Goal: Task Accomplishment & Management: Use online tool/utility

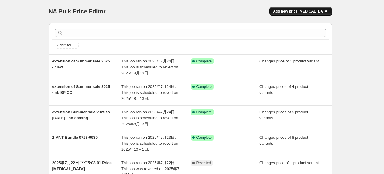
click at [294, 9] on button "Add new price [MEDICAL_DATA]" at bounding box center [300, 11] width 63 height 8
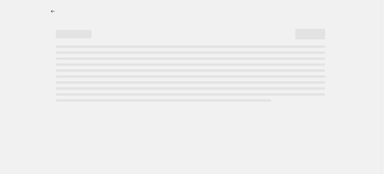
select select "percentage"
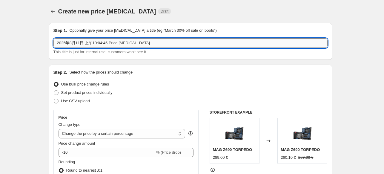
click at [107, 42] on input "2025年8月11日 上午10:04:45 Price [MEDICAL_DATA]" at bounding box center [190, 43] width 274 height 10
click at [157, 41] on input "2025年8月11日 上午10:04:45 Price [MEDICAL_DATA]" at bounding box center [190, 43] width 274 height 10
drag, startPoint x: 171, startPoint y: 40, endPoint x: 55, endPoint y: 41, distance: 116.7
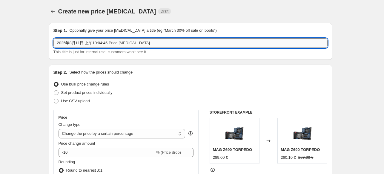
click at [55, 41] on input "2025年8月11日 上午10:04:45 Price [MEDICAL_DATA]" at bounding box center [190, 43] width 274 height 10
click at [87, 42] on input "BTS MNT 0812/0924" at bounding box center [190, 43] width 274 height 10
click at [88, 43] on input "BTS MNT 0812/0924" at bounding box center [190, 43] width 274 height 10
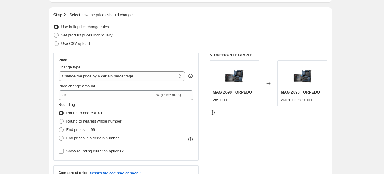
scroll to position [60, 0]
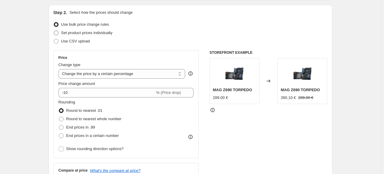
type input "BTS MNT 0812-0924"
click at [100, 33] on span "Set product prices individually" at bounding box center [86, 32] width 51 height 4
click at [54, 31] on input "Set product prices individually" at bounding box center [54, 30] width 0 height 0
radio input "true"
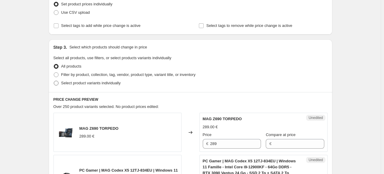
scroll to position [90, 0]
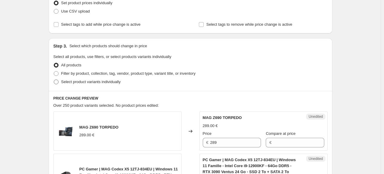
click at [110, 84] on span "Select product variants individually" at bounding box center [90, 82] width 59 height 6
click at [54, 80] on input "Select product variants individually" at bounding box center [54, 79] width 0 height 0
radio input "true"
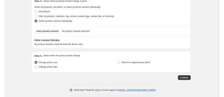
scroll to position [139, 0]
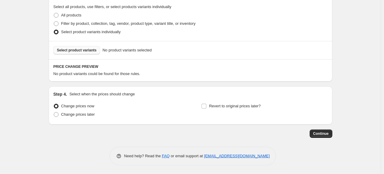
click at [90, 52] on button "Select product variants" at bounding box center [76, 50] width 47 height 8
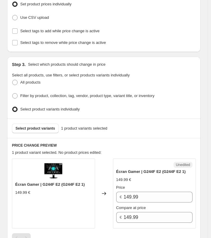
scroll to position [147, 0]
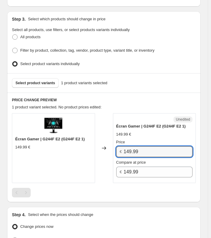
drag, startPoint x: 155, startPoint y: 151, endPoint x: 78, endPoint y: 149, distance: 77.4
click at [78, 149] on div "Écran Gamer | G244F E2 (G244F E2 1) 149.99 € Changed to Unedited Écran Gamer | …" at bounding box center [104, 148] width 184 height 70
type input "109.99"
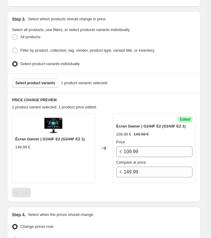
click at [34, 81] on span "Select product variants" at bounding box center [36, 83] width 40 height 5
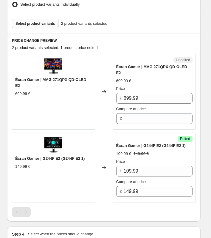
scroll to position [207, 0]
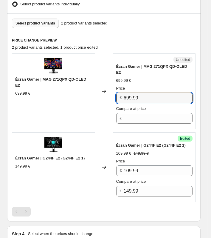
drag, startPoint x: 150, startPoint y: 91, endPoint x: 103, endPoint y: 91, distance: 47.2
click at [103, 91] on div "Écran Gamer | MAG 271QPX QD-OLED E2 699.99 € Changed to Unedited Écran Gamer | …" at bounding box center [104, 91] width 184 height 76
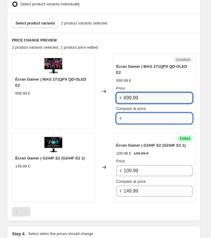
click at [134, 113] on input "Compare at price" at bounding box center [158, 118] width 69 height 11
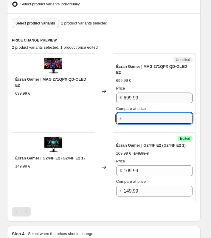
paste input "699.99"
type input "699.99"
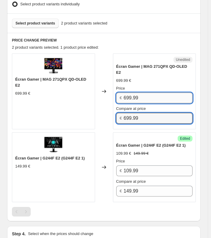
click at [142, 93] on input "699.99" at bounding box center [158, 98] width 69 height 11
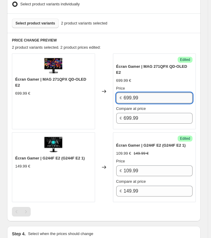
click at [142, 93] on input "699.99" at bounding box center [158, 98] width 69 height 11
type input "529.99"
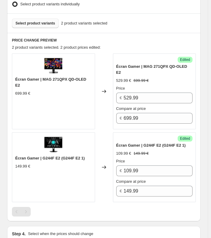
click at [29, 26] on div "Select product variants 2 product variants selected" at bounding box center [104, 22] width 194 height 19
click at [28, 22] on span "Select product variants" at bounding box center [36, 23] width 40 height 5
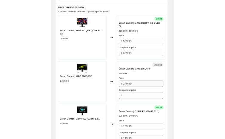
scroll to position [237, 0]
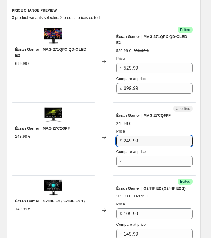
drag, startPoint x: 134, startPoint y: 132, endPoint x: 109, endPoint y: 131, distance: 24.8
click at [109, 131] on div "Écran Gamer | MAG 27CQ6PF 249.99 € Changed to Unedited Écran Gamer | MAG 27CQ6P…" at bounding box center [104, 137] width 184 height 70
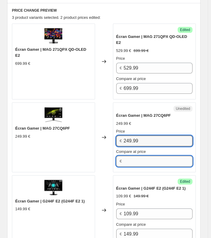
click at [137, 156] on input "Compare at price" at bounding box center [158, 161] width 69 height 11
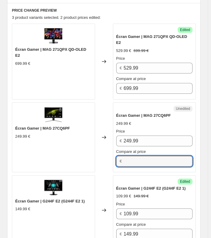
paste input "249.99"
type input "249.99"
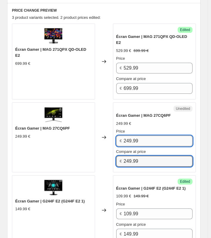
click at [141, 136] on input "249.99" at bounding box center [158, 141] width 69 height 11
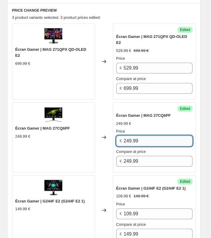
click at [141, 136] on input "249.99" at bounding box center [158, 141] width 69 height 11
type input "199.99"
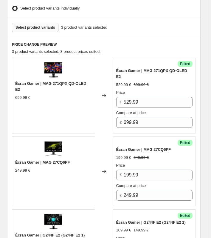
scroll to position [200, 0]
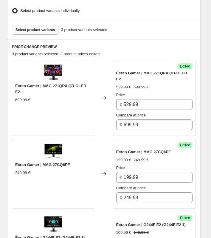
click at [25, 25] on button "Select product variants" at bounding box center [35, 30] width 47 height 10
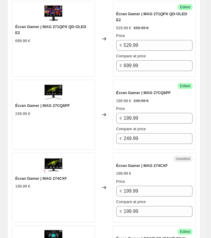
scroll to position [260, 0]
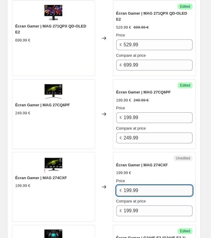
drag, startPoint x: 148, startPoint y: 179, endPoint x: 126, endPoint y: 179, distance: 22.4
click at [126, 173] on input "199.99" at bounding box center [158, 190] width 69 height 11
type input "149.99"
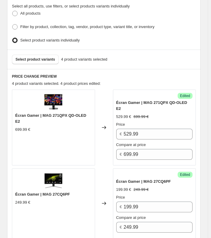
scroll to position [170, 0]
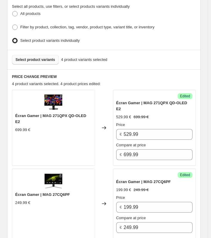
click at [45, 57] on span "Select product variants" at bounding box center [36, 59] width 40 height 5
click at [118, 26] on span "Filter by product, collection, tag, vendor, product type, variant title, or inv…" at bounding box center [87, 27] width 134 height 4
click at [13, 25] on input "Filter by product, collection, tag, vendor, product type, variant title, or inv…" at bounding box center [12, 24] width 0 height 0
radio input "true"
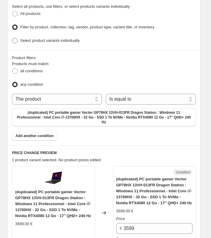
click at [21, 39] on span "Select product variants individually" at bounding box center [49, 40] width 59 height 4
click at [13, 38] on input "Select product variants individually" at bounding box center [12, 38] width 0 height 0
radio input "true"
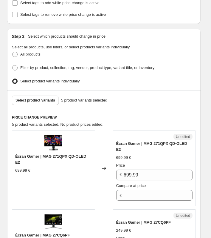
click at [187, 68] on ul "All products Filter by product, collection, tag, vendor, product type, variant …" at bounding box center [104, 68] width 184 height 36
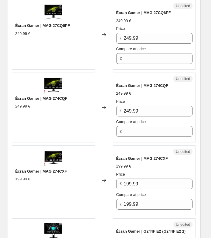
scroll to position [340, 0]
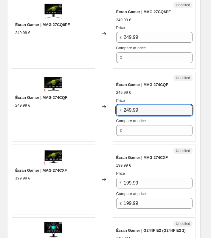
drag, startPoint x: 133, startPoint y: 101, endPoint x: 103, endPoint y: 101, distance: 30.5
click at [103, 101] on div "Écran Gamer | MAG 274CQF 249.99 € Changed to Unedited Écran Gamer | MAG 274CQF …" at bounding box center [104, 107] width 184 height 70
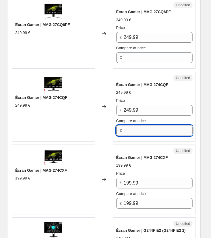
click at [139, 125] on input "Compare at price" at bounding box center [158, 130] width 69 height 11
paste input "249.99"
type input "249.99"
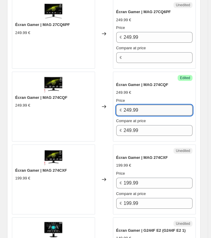
click at [136, 105] on input "249.99" at bounding box center [158, 110] width 69 height 11
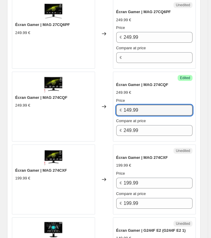
type input "149.99"
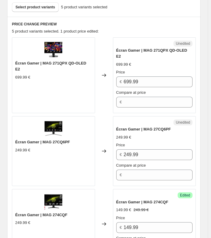
scroll to position [221, 0]
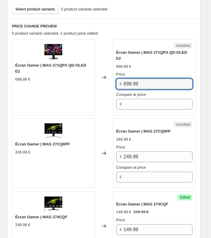
drag, startPoint x: 150, startPoint y: 76, endPoint x: 122, endPoint y: 74, distance: 28.1
click at [122, 79] on div "€ 699.99" at bounding box center [154, 84] width 77 height 11
click at [150, 79] on input "699.99" at bounding box center [158, 84] width 69 height 11
drag, startPoint x: 149, startPoint y: 75, endPoint x: 123, endPoint y: 72, distance: 26.1
click at [123, 79] on div "€ 699.99" at bounding box center [154, 84] width 77 height 11
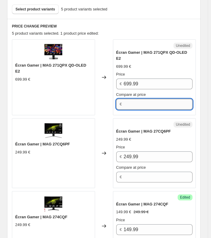
click at [133, 99] on input "Compare at price" at bounding box center [158, 104] width 69 height 11
paste input "699.99"
type input "699.99"
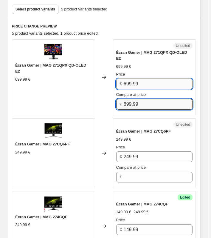
click at [134, 79] on input "699.99" at bounding box center [158, 84] width 69 height 11
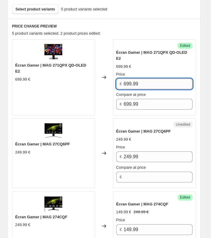
click at [134, 79] on input "699.99" at bounding box center [158, 84] width 69 height 11
type input "529.99"
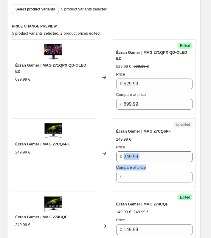
drag, startPoint x: 152, startPoint y: 155, endPoint x: 139, endPoint y: 150, distance: 14.0
click at [139, 150] on div "Price € 249.99 Compare at price €" at bounding box center [154, 163] width 77 height 38
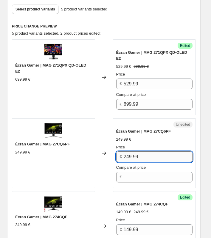
click at [141, 151] on input "249.99" at bounding box center [158, 156] width 69 height 11
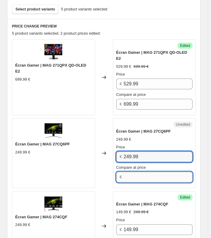
click at [139, 172] on input "Compare at price" at bounding box center [158, 177] width 69 height 11
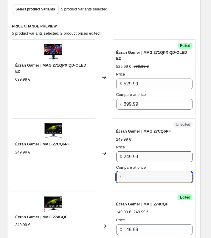
paste input "249.99"
type input "249.99"
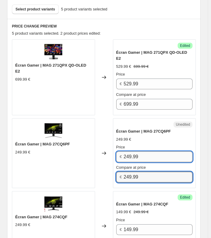
click at [136, 151] on input "249.99" at bounding box center [158, 156] width 69 height 11
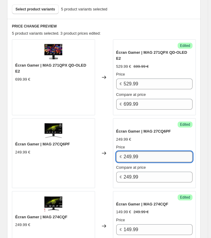
click at [136, 151] on input "249.99" at bounding box center [158, 156] width 69 height 11
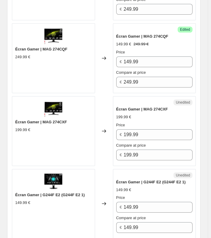
scroll to position [400, 0]
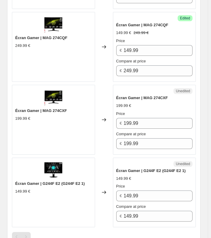
type input "199.99"
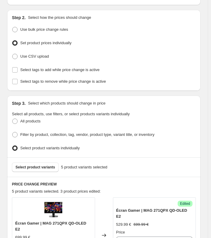
scroll to position [131, 0]
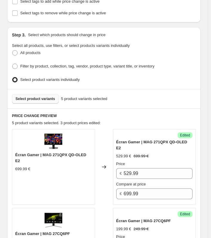
click at [30, 97] on span "Select product variants" at bounding box center [36, 98] width 40 height 5
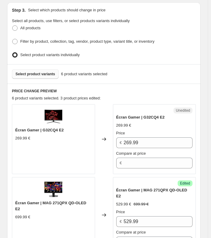
scroll to position [221, 0]
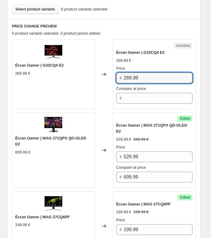
drag, startPoint x: 108, startPoint y: 77, endPoint x: 95, endPoint y: 77, distance: 13.4
click at [95, 77] on div "Écran Gamer | G32CQ4 E2 269.99 € Changed to Unedited Écran Gamer | G32CQ4 E2 26…" at bounding box center [104, 74] width 184 height 70
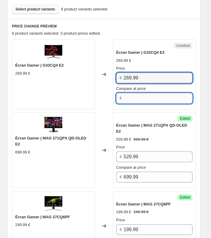
click at [136, 98] on input "Compare at price" at bounding box center [158, 98] width 69 height 11
paste input "269.99"
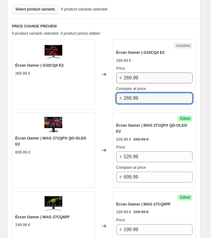
type input "269.99"
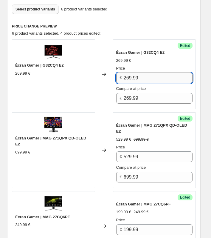
click at [129, 76] on input "269.99" at bounding box center [158, 78] width 69 height 11
type input "199.99"
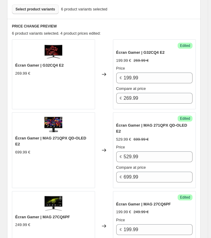
click at [33, 4] on button "Select product variants" at bounding box center [35, 9] width 47 height 10
click at [132, 10] on div "Select product variants 7 product variants selected" at bounding box center [104, 9] width 184 height 10
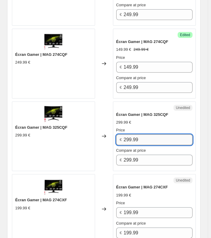
click at [145, 134] on input "299.99" at bounding box center [158, 139] width 69 height 11
drag, startPoint x: 150, startPoint y: 130, endPoint x: 114, endPoint y: 130, distance: 35.2
click at [114, 130] on div "Unedited Écran Gamer | MAG 325CQF 299.99 € Price € 299.99 Compare at price € 29…" at bounding box center [154, 137] width 83 height 70
type input "249.99"
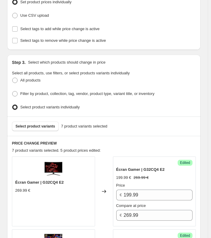
scroll to position [98, 0]
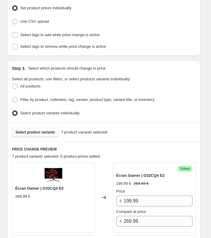
click at [28, 127] on button "Select product variants" at bounding box center [35, 132] width 47 height 10
click at [145, 71] on div "Step 3. Select which products should change in price Select all products, use f…" at bounding box center [104, 92] width 194 height 62
click at [153, 70] on div "Step 3. Select which products should change in price Select all products, use f…" at bounding box center [104, 92] width 194 height 62
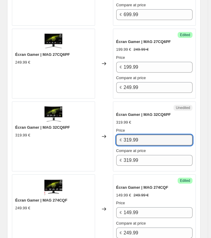
drag, startPoint x: 146, startPoint y: 127, endPoint x: 101, endPoint y: 127, distance: 44.8
click at [101, 127] on div "Écran Gamer | MAG 32CQ6PF 319.99 € Changed to Unedited Écran Gamer | MAG 32CQ6P…" at bounding box center [104, 137] width 184 height 70
type input "259.99"
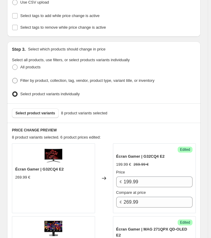
scroll to position [115, 0]
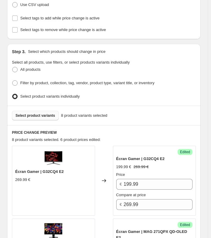
click at [36, 115] on span "Select product variants" at bounding box center [36, 115] width 40 height 5
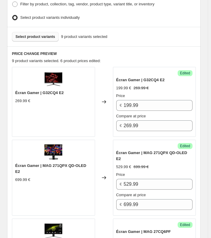
scroll to position [174, 0]
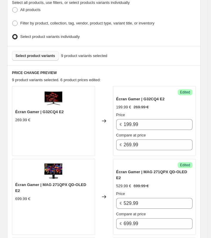
click at [154, 35] on div "Select product variants individually" at bounding box center [104, 37] width 184 height 9
click at [165, 39] on div "Step 3. Select which products should change in price Select all products, use f…" at bounding box center [104, 15] width 194 height 62
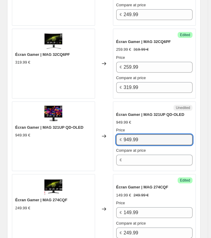
drag, startPoint x: 142, startPoint y: 130, endPoint x: 110, endPoint y: 133, distance: 31.8
click at [110, 133] on div "Écran Gamer | MAG 321UP QD-OLED 949.99 € Changed to Unedited Écran Gamer | MAG …" at bounding box center [104, 137] width 184 height 70
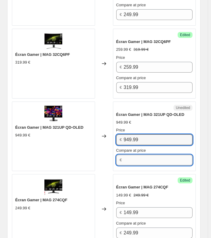
click at [136, 155] on input "Compare at price" at bounding box center [158, 160] width 69 height 11
paste input "949.99"
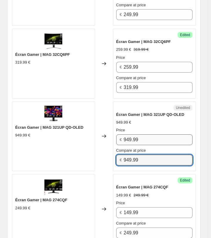
type input "949.99"
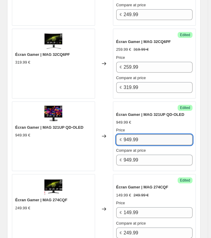
click at [139, 134] on input "949.99" at bounding box center [158, 139] width 69 height 11
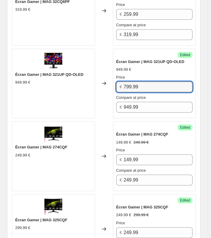
scroll to position [516, 0]
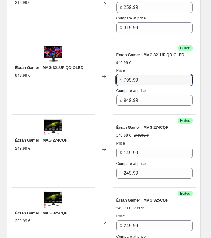
type input "799.99"
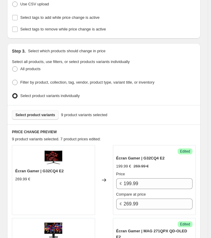
scroll to position [98, 0]
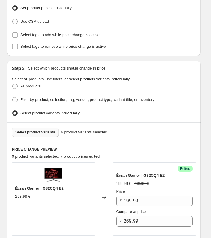
click at [38, 132] on span "Select product variants" at bounding box center [36, 132] width 40 height 5
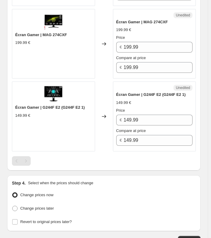
scroll to position [845, 0]
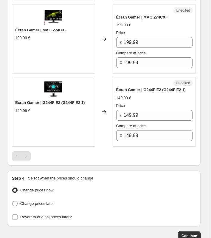
click at [100, 151] on div at bounding box center [104, 156] width 184 height 10
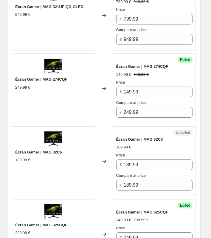
scroll to position [576, 0]
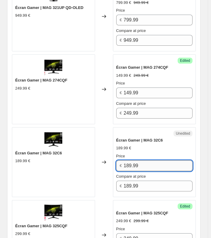
click at [141, 160] on input "189.99" at bounding box center [158, 165] width 69 height 11
type input "1"
type input "169.99"
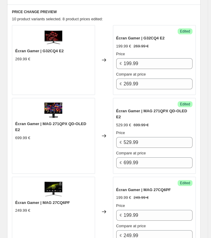
scroll to position [158, 0]
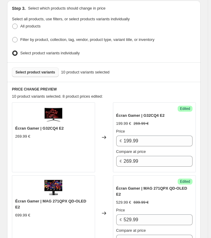
click at [28, 70] on span "Select product variants" at bounding box center [36, 72] width 40 height 5
click at [154, 62] on div "Select product variants 11 product variants selected" at bounding box center [104, 71] width 194 height 19
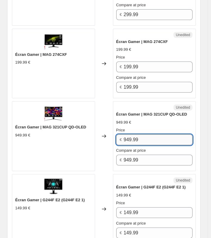
click at [154, 134] on input "949.99" at bounding box center [158, 139] width 69 height 11
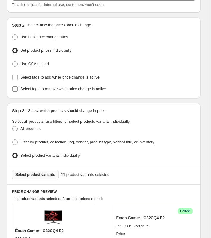
scroll to position [44, 0]
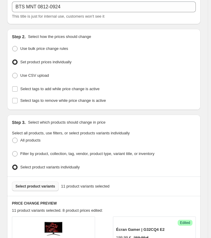
click at [46, 173] on span "Select product variants" at bounding box center [36, 186] width 40 height 5
click at [45, 173] on span "Select product variants" at bounding box center [36, 186] width 40 height 5
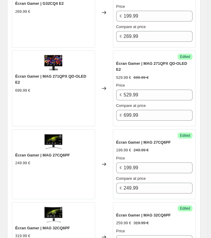
scroll to position [820, 0]
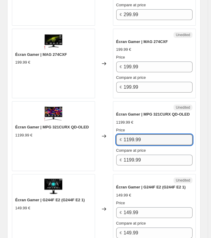
drag, startPoint x: 162, startPoint y: 134, endPoint x: 115, endPoint y: 130, distance: 47.4
click at [115, 130] on div "Unedited Écran Gamer | MPG 321CURX QD-OLED 1199.99 € Price € 1199.99 Compare at…" at bounding box center [154, 136] width 83 height 70
type input "999.99"
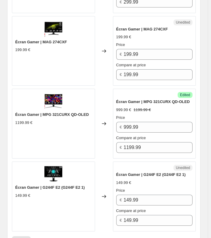
click at [38, 173] on div "Écran Gamer | G244F E2 (G244F E2 1) 149.99 €" at bounding box center [53, 197] width 83 height 70
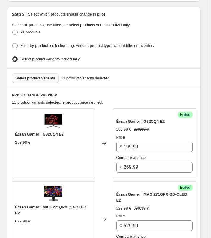
scroll to position [86, 0]
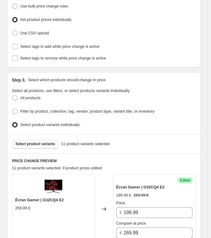
click at [32, 144] on span "Select product variants" at bounding box center [36, 144] width 40 height 5
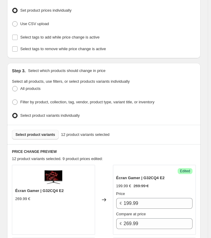
scroll to position [95, 0]
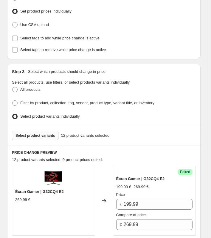
click at [42, 133] on span "Select product variants" at bounding box center [36, 135] width 40 height 5
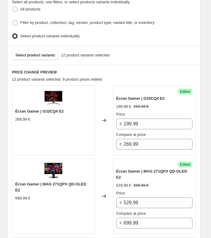
scroll to position [125, 0]
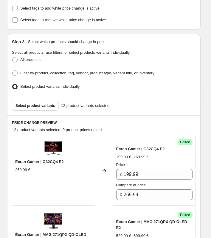
click at [161, 91] on div "Step 3. Select which products should change in price Select all products, use f…" at bounding box center [104, 65] width 194 height 62
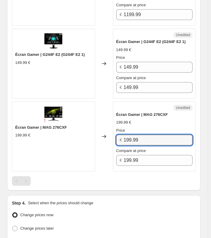
drag, startPoint x: 150, startPoint y: 133, endPoint x: 122, endPoint y: 130, distance: 28.6
click at [122, 135] on div "€ 199.99" at bounding box center [154, 140] width 77 height 11
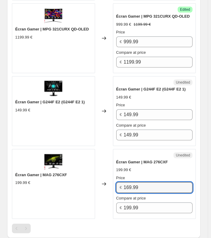
scroll to position [906, 0]
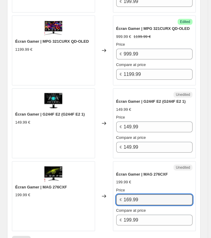
type input "169.99"
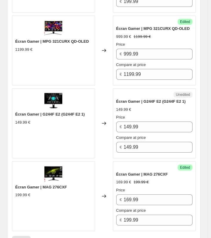
click at [116, 161] on div "Success Edited Écran Gamer | MAG 276CXF 169.99 € 199.99 € Price € 169.99 Compar…" at bounding box center [154, 196] width 83 height 70
drag, startPoint x: 147, startPoint y: 93, endPoint x: 163, endPoint y: 93, distance: 16.4
click at [163, 99] on span "Écran Gamer | G244F E2 (G244F E2 1)" at bounding box center [151, 101] width 70 height 4
copy span "G244F E2"
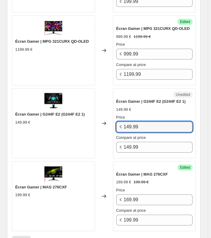
drag, startPoint x: 156, startPoint y: 118, endPoint x: 70, endPoint y: 116, distance: 85.7
click at [66, 116] on div "Écran Gamer | G244F E2 (G244F E2 1) 149.99 € Changed to Unedited Écran Gamer | …" at bounding box center [104, 123] width 184 height 70
type input "109.99"
click at [101, 125] on div "Changed to" at bounding box center [104, 123] width 18 height 70
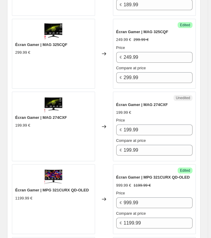
scroll to position [757, 0]
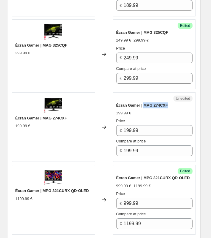
drag, startPoint x: 146, startPoint y: 97, endPoint x: 195, endPoint y: 99, distance: 49.0
click at [193, 102] on div "Écran Gamer | MAG 274CXF" at bounding box center [154, 105] width 77 height 6
copy span "MAG 274CXF"
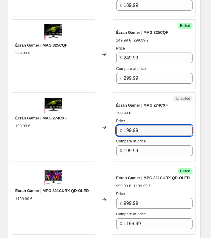
drag, startPoint x: 150, startPoint y: 123, endPoint x: 75, endPoint y: 128, distance: 74.8
click at [75, 128] on div "Écran Gamer | MAG 274CXF 199.99 € Changed to Unedited Écran Gamer | MAG 274CXF …" at bounding box center [104, 127] width 184 height 70
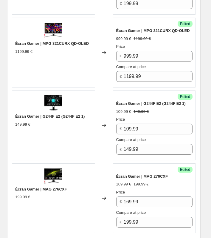
scroll to position [906, 0]
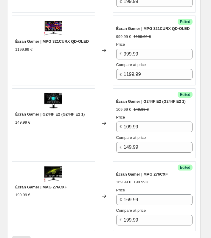
type input "149.99"
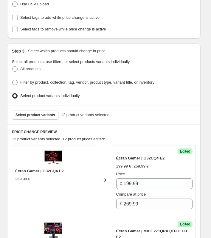
scroll to position [40, 0]
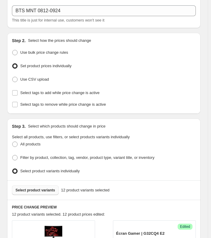
click at [36, 173] on span "Select product variants" at bounding box center [36, 190] width 40 height 5
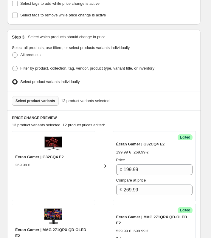
scroll to position [159, 0]
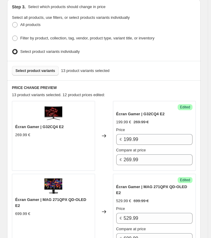
click at [150, 66] on div "Select product variants 13 product variants selected" at bounding box center [104, 71] width 184 height 10
click at [150, 57] on div "Step 3. Select which products should change in price Select all products, use f…" at bounding box center [104, 30] width 194 height 62
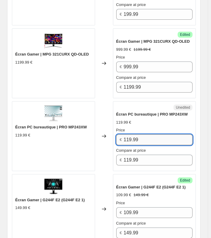
click at [152, 134] on input "119.99" at bounding box center [158, 139] width 69 height 11
drag, startPoint x: 151, startPoint y: 130, endPoint x: 83, endPoint y: 131, distance: 67.8
click at [81, 131] on div "Écran PC bureautique | PRO MP243XW 119.99 € Changed to Unedited Écran PC bureau…" at bounding box center [104, 136] width 184 height 70
type input "99.99"
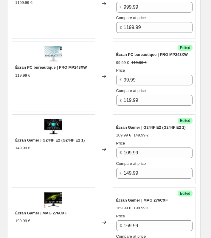
scroll to position [1093, 0]
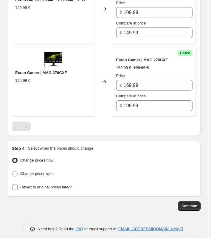
click at [46, 173] on span "Revert to original prices later?" at bounding box center [46, 187] width 52 height 6
click at [18, 173] on input "Revert to original prices later?" at bounding box center [14, 187] width 5 height 5
checkbox input "true"
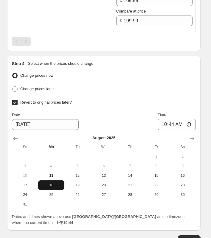
scroll to position [1183, 0]
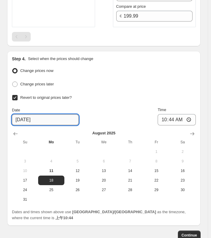
click at [30, 114] on input "[DATE]" at bounding box center [45, 119] width 67 height 11
click at [26, 82] on span "Change prices later" at bounding box center [37, 84] width 34 height 4
click at [13, 82] on input "Change prices later" at bounding box center [12, 82] width 0 height 0
radio input "true"
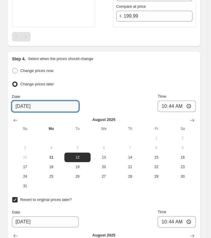
click at [24, 101] on input "[DATE]" at bounding box center [45, 106] width 67 height 11
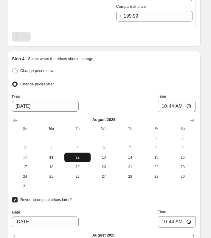
click at [84, 153] on button "12" at bounding box center [77, 158] width 26 height 10
click at [195, 101] on input "10:44" at bounding box center [177, 106] width 38 height 11
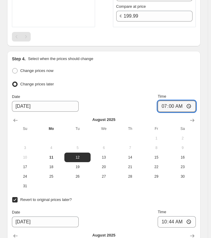
type input "07:00"
click at [170, 67] on div "Change prices now" at bounding box center [104, 71] width 184 height 9
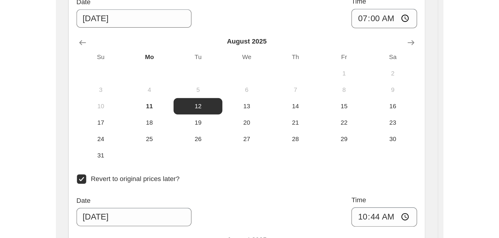
scroll to position [747, 0]
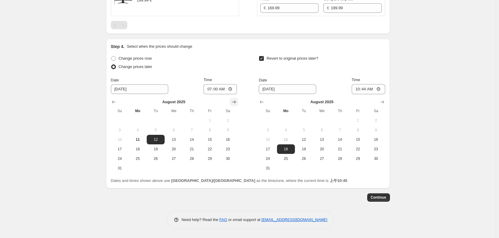
click at [233, 102] on button "Show next month, September 2025" at bounding box center [234, 102] width 8 height 8
click at [174, 150] on span "24" at bounding box center [173, 149] width 13 height 5
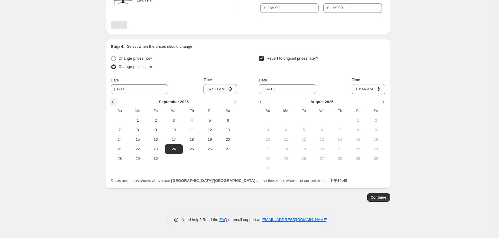
click at [117, 104] on icon "Show previous month, August 2025" at bounding box center [114, 102] width 6 height 6
click at [159, 141] on span "12" at bounding box center [155, 139] width 13 height 5
type input "[DATE]"
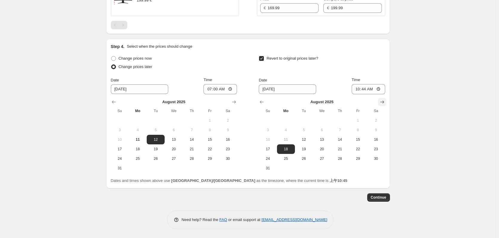
click at [381, 101] on icon "Show next month, September 2025" at bounding box center [382, 102] width 6 height 6
click at [324, 151] on span "24" at bounding box center [321, 149] width 13 height 5
type input "[DATE]"
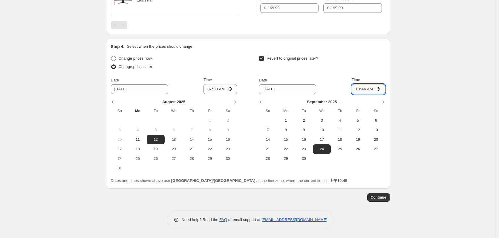
click at [379, 89] on input "10:44" at bounding box center [367, 89] width 33 height 10
type input "06:00"
click at [272, 173] on span "Dates and times shown above use [GEOGRAPHIC_DATA]/[GEOGRAPHIC_DATA] as the time…" at bounding box center [229, 181] width 236 height 4
click at [329, 173] on b "上午10:46" at bounding box center [338, 181] width 18 height 4
click at [232, 91] on input "07:00" at bounding box center [219, 89] width 33 height 10
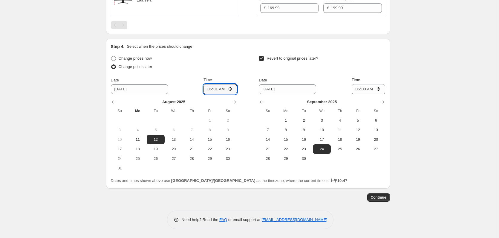
type input "06:01"
click at [240, 69] on div "Change prices now Change prices later Date [DATE] Time 06:[DATE] Mo Tu We Th Fr…" at bounding box center [248, 113] width 274 height 119
drag, startPoint x: 342, startPoint y: 150, endPoint x: 357, endPoint y: 136, distance: 20.7
click at [342, 150] on span "25" at bounding box center [339, 149] width 13 height 5
type input "[DATE]"
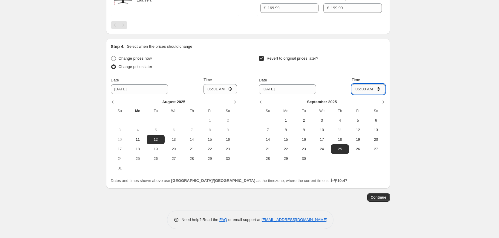
click at [382, 88] on input "06:00" at bounding box center [367, 89] width 33 height 10
type input "06:01"
click at [381, 173] on span "Continue" at bounding box center [379, 197] width 16 height 5
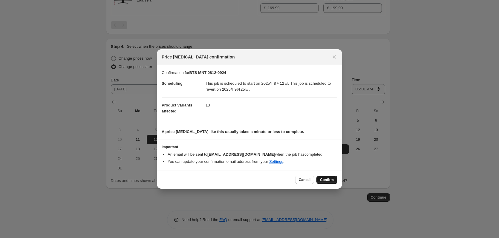
click at [333, 173] on span "Confirm" at bounding box center [327, 180] width 14 height 5
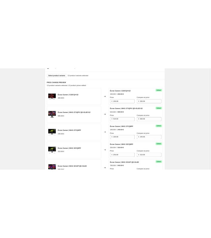
scroll to position [209, 0]
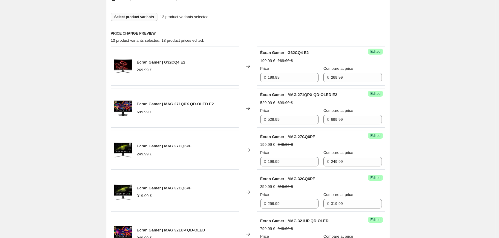
click at [171, 62] on span "Écran Gamer | G32CQ4 E2" at bounding box center [161, 62] width 49 height 4
click at [190, 60] on div "Écran Gamer | G32CQ4 E2 269.99 €" at bounding box center [175, 66] width 128 height 39
drag, startPoint x: 197, startPoint y: 63, endPoint x: 166, endPoint y: 62, distance: 31.1
click at [166, 62] on div "Écran Gamer | G32CQ4 E2 269.99 €" at bounding box center [175, 66] width 128 height 39
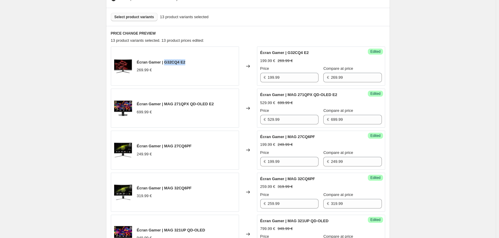
copy span "G32CQ4 E2"
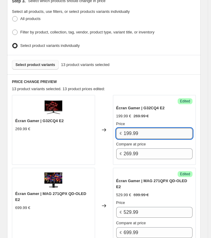
click at [130, 132] on input "199.99" at bounding box center [158, 133] width 69 height 11
type input "189.99"
click at [136, 87] on div "13 product variants selected. 13 product prices edited:" at bounding box center [104, 89] width 184 height 6
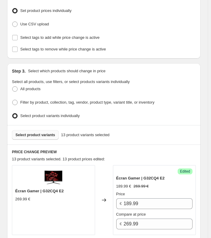
scroll to position [328, 0]
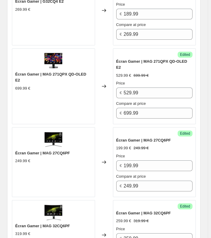
click at [171, 90] on div "Price € 529.99 Compare at price € 699.99" at bounding box center [154, 99] width 77 height 38
click at [160, 60] on span "Écran Gamer | MAG 271QPX QD-OLED E2" at bounding box center [151, 64] width 71 height 10
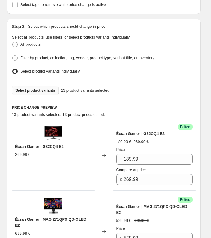
scroll to position [208, 0]
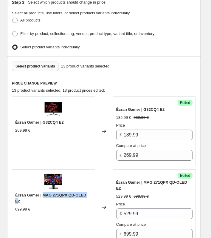
drag, startPoint x: 43, startPoint y: 193, endPoint x: 91, endPoint y: 194, distance: 47.5
click at [86, 173] on span "Écran Gamer | MAG 271QPX QD-OLED E2" at bounding box center [50, 198] width 71 height 10
copy span "MAG 271QPX QD-OLED E"
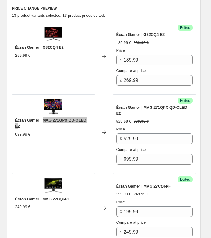
scroll to position [327, 0]
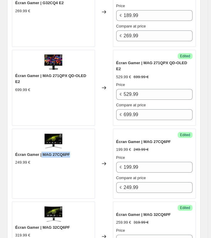
drag, startPoint x: 42, startPoint y: 147, endPoint x: 93, endPoint y: 148, distance: 50.2
click at [92, 152] on div "Écran Gamer | MAG 27CQ6PF" at bounding box center [53, 155] width 77 height 6
copy span "MAG 27CQ6PF"
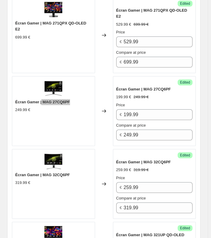
scroll to position [387, 0]
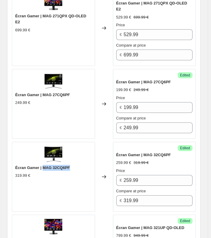
drag, startPoint x: 44, startPoint y: 160, endPoint x: 79, endPoint y: 161, distance: 34.9
click at [79, 165] on div "Écran Gamer | MAG 32CQ6PF" at bounding box center [53, 168] width 77 height 6
copy span "MAG 32CQ6PF"
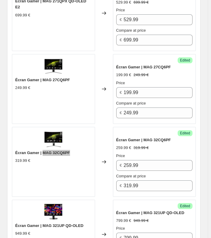
scroll to position [446, 0]
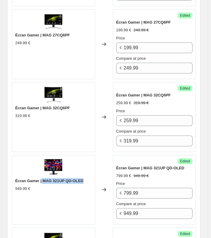
drag, startPoint x: 42, startPoint y: 173, endPoint x: 47, endPoint y: 174, distance: 5.9
click at [83, 173] on div "Écran Gamer | MAG 321UP QD-OLED" at bounding box center [53, 181] width 77 height 6
click at [47, 173] on span "Écran Gamer | MAG 321UP QD-OLED" at bounding box center [49, 181] width 68 height 4
drag, startPoint x: 44, startPoint y: 173, endPoint x: 88, endPoint y: 175, distance: 44.2
click at [88, 173] on div "Écran Gamer | MAG 321UP QD-OLED" at bounding box center [53, 181] width 77 height 6
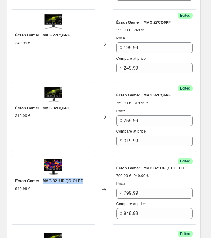
copy span "MAG 321UP QD-OLED"
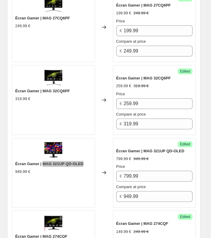
scroll to position [566, 0]
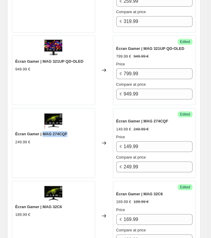
drag, startPoint x: 44, startPoint y: 125, endPoint x: 70, endPoint y: 127, distance: 25.8
click at [70, 131] on div "Écran Gamer | MAG 274CQF" at bounding box center [53, 134] width 77 height 6
copy span "MAG 274CQF"
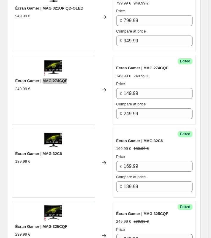
scroll to position [626, 0]
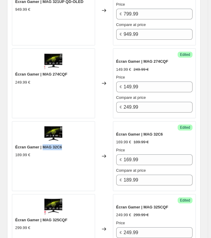
drag, startPoint x: 43, startPoint y: 138, endPoint x: 73, endPoint y: 140, distance: 29.3
click at [73, 144] on div "Écran Gamer | MAG 32C6" at bounding box center [53, 147] width 77 height 6
copy span "MAG 32C6"
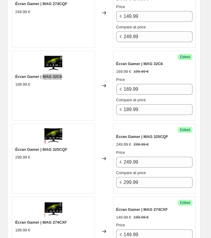
scroll to position [715, 0]
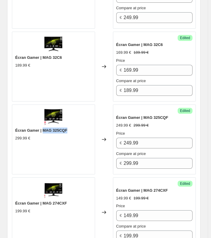
drag, startPoint x: 43, startPoint y: 122, endPoint x: 78, endPoint y: 124, distance: 35.0
click at [78, 127] on div "Écran Gamer | MAG 325CQF" at bounding box center [53, 130] width 77 height 6
copy span "MAG 325CQF"
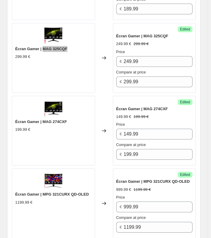
scroll to position [805, 0]
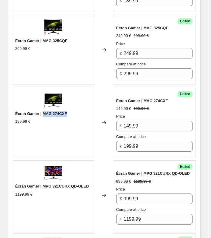
drag, startPoint x: 52, startPoint y: 106, endPoint x: 79, endPoint y: 105, distance: 26.6
click at [79, 111] on div "Écran Gamer | MAG 274CXF" at bounding box center [53, 114] width 77 height 6
drag, startPoint x: 43, startPoint y: 177, endPoint x: 91, endPoint y: 179, distance: 48.4
click at [91, 173] on div "Écran Gamer | MPG 321CURX QD-OLED" at bounding box center [53, 186] width 77 height 6
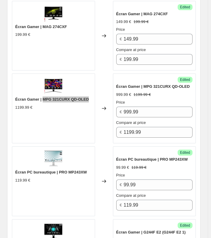
scroll to position [894, 0]
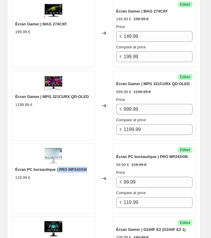
drag, startPoint x: 59, startPoint y: 161, endPoint x: 90, endPoint y: 162, distance: 30.5
click at [90, 167] on div "Écran PC bureautique | PRO MP243XW" at bounding box center [53, 170] width 77 height 6
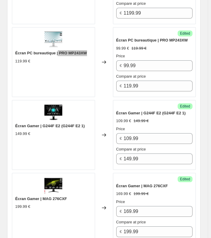
scroll to position [1014, 0]
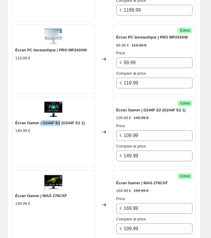
drag, startPoint x: 42, startPoint y: 113, endPoint x: 61, endPoint y: 114, distance: 18.6
click at [61, 121] on span "Écran Gamer | G244F E2 (G244F E2 1)" at bounding box center [50, 123] width 70 height 4
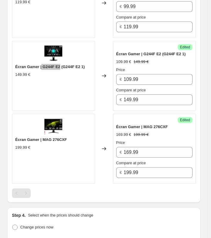
scroll to position [1073, 0]
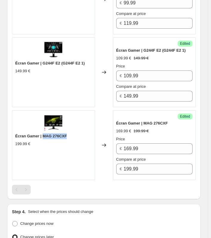
drag, startPoint x: 44, startPoint y: 128, endPoint x: 71, endPoint y: 130, distance: 27.2
click at [71, 133] on div "Écran Gamer | MAG 276CXF" at bounding box center [53, 136] width 77 height 6
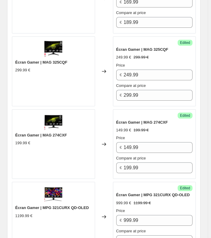
click at [91, 70] on div "Écran Gamer | MAG 325CQF 299.99 €" at bounding box center [53, 71] width 83 height 70
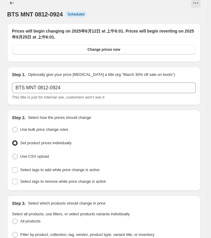
scroll to position [0, 0]
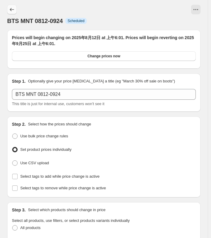
click at [10, 9] on icon "Price change jobs" at bounding box center [12, 10] width 6 height 6
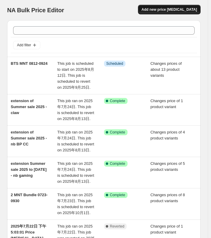
click at [184, 11] on span "Add new price [MEDICAL_DATA]" at bounding box center [170, 9] width 56 height 5
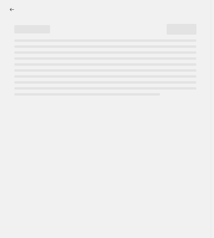
select select "percentage"
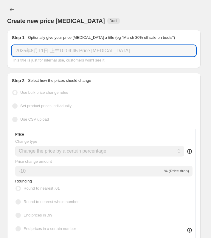
click at [102, 50] on input "2025年8月11日 上午10:04:45 Price [MEDICAL_DATA]" at bounding box center [104, 50] width 184 height 11
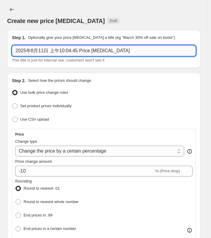
click at [102, 50] on input "2025年8月11日 上午10:04:45 Price [MEDICAL_DATA]" at bounding box center [104, 50] width 184 height 11
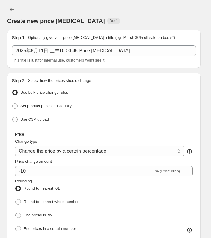
click at [82, 56] on div "2025年8月11日 上午10:04:45 Price [MEDICAL_DATA] This title is just for internal use,…" at bounding box center [104, 54] width 184 height 18
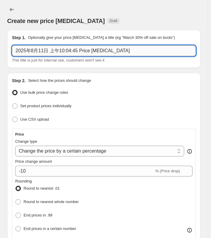
click at [86, 52] on input "2025年8月11日 上午10:04:45 Price [MEDICAL_DATA]" at bounding box center [104, 50] width 184 height 11
click at [100, 52] on input "2025年8月11日 上午10:04:45 Price [MEDICAL_DATA]" at bounding box center [104, 50] width 184 height 11
click at [78, 52] on input "2025年8月11日 上午10:04:45 Price [MEDICAL_DATA]" at bounding box center [104, 50] width 184 height 11
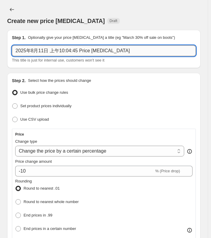
click at [78, 52] on input "2025年8月11日 上午10:04:45 Price [MEDICAL_DATA]" at bounding box center [104, 50] width 184 height 11
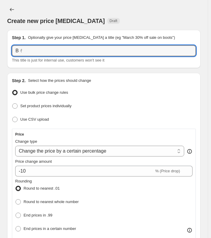
type input "B"
type input "T"
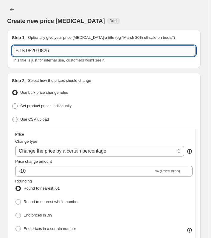
click at [26, 53] on input "BTS 0820-0826" at bounding box center [104, 50] width 184 height 11
click at [68, 51] on input "BTS 0820-0826" at bounding box center [104, 50] width 184 height 11
click at [70, 51] on input "BTS 0820-0826 Al" at bounding box center [104, 50] width 184 height 11
drag, startPoint x: 55, startPoint y: 51, endPoint x: 97, endPoint y: 53, distance: 42.4
click at [97, 53] on input "BTS 0820-0826 Al" at bounding box center [104, 50] width 184 height 11
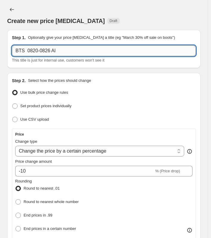
paste input "ign with channel price."
click at [76, 52] on input "BTS 0820-0826 Align with channel price" at bounding box center [104, 50] width 184 height 11
click at [137, 52] on input "BTS 0820-0826 Align with channel price" at bounding box center [104, 50] width 184 height 11
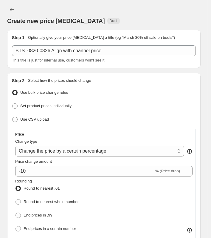
click at [139, 20] on div "Create new price [MEDICAL_DATA] Draft" at bounding box center [104, 21] width 194 height 8
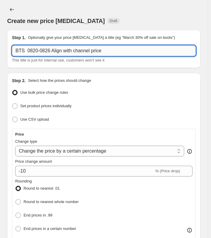
click at [56, 51] on input "BTS 0820-0826 Align with channel price" at bounding box center [104, 50] width 184 height 11
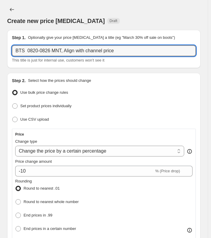
type input "BTS 0820-0826 MNT, Align with channel price"
click at [140, 16] on div "Create new price [MEDICAL_DATA] Draft" at bounding box center [104, 15] width 194 height 20
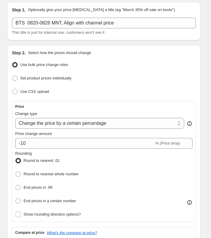
scroll to position [30, 0]
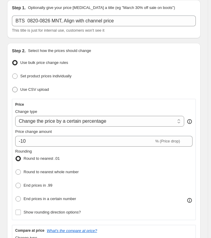
click at [36, 94] on div "Step 2. Select how the prices should change Use bulk price change rules Set pro…" at bounding box center [104, 199] width 184 height 302
click at [47, 75] on span "Set product prices individually" at bounding box center [45, 76] width 51 height 4
click at [13, 74] on input "Set product prices individually" at bounding box center [12, 73] width 0 height 0
radio input "true"
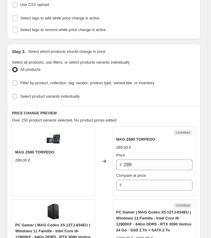
scroll to position [119, 0]
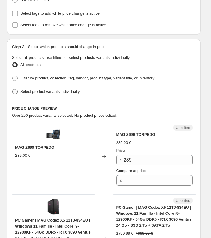
click at [37, 90] on span "Select product variants individually" at bounding box center [49, 91] width 59 height 4
click at [13, 89] on input "Select product variants individually" at bounding box center [12, 89] width 0 height 0
radio input "true"
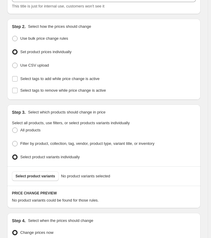
scroll to position [30, 0]
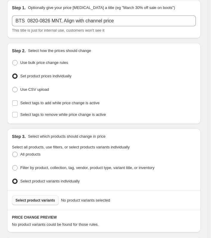
click at [44, 173] on span "Select product variants" at bounding box center [36, 200] width 40 height 5
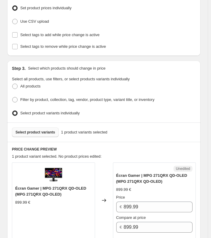
scroll to position [149, 0]
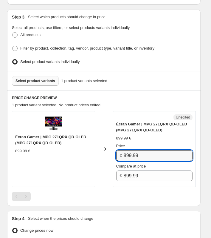
drag, startPoint x: 147, startPoint y: 155, endPoint x: 86, endPoint y: 154, distance: 61.5
click at [86, 154] on div "Écran Gamer | MPG 271QRX QD-OLED (MPG 271QRX QD-OLED) 899.99 € Changed to Unedi…" at bounding box center [104, 149] width 184 height 76
type input "799.99"
click at [39, 79] on span "Select product variants" at bounding box center [36, 81] width 40 height 5
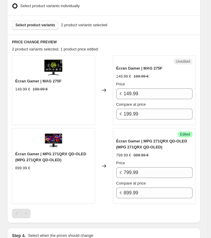
scroll to position [209, 0]
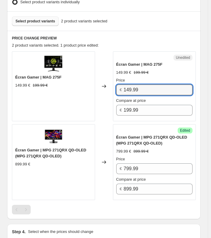
drag, startPoint x: 131, startPoint y: 89, endPoint x: 117, endPoint y: 89, distance: 14.3
click at [117, 89] on div "Unedited Écran Gamer | MAG 275F 149.99 € 199.99 € Price € 149.99 Compare at pri…" at bounding box center [154, 86] width 83 height 70
click at [150, 62] on span "Écran Gamer | MAG 275F" at bounding box center [139, 64] width 46 height 4
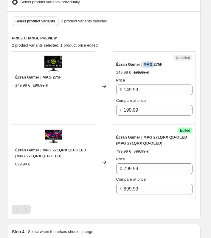
click at [150, 62] on span "Écran Gamer | MAG 275F" at bounding box center [139, 64] width 46 height 4
click at [147, 62] on span "Écran Gamer | MAG 275F" at bounding box center [139, 64] width 46 height 4
drag, startPoint x: 145, startPoint y: 63, endPoint x: 177, endPoint y: 60, distance: 32.4
click at [177, 62] on div "Écran Gamer | MAG 275F" at bounding box center [154, 65] width 77 height 6
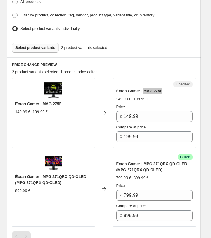
scroll to position [179, 0]
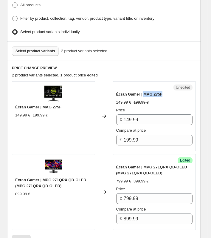
click at [53, 49] on span "Select product variants" at bounding box center [36, 51] width 40 height 5
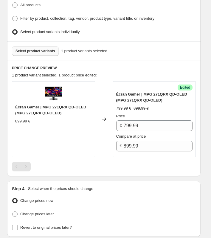
click at [27, 46] on button "Select product variants" at bounding box center [35, 51] width 47 height 10
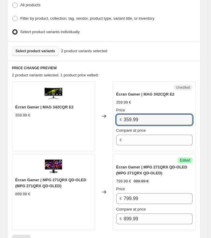
drag, startPoint x: 149, startPoint y: 116, endPoint x: 118, endPoint y: 122, distance: 31.6
click at [106, 118] on div "Écran Gamer | MAG 342CQR E2 359.99 € Changed to Unedited Écran Gamer | MAG 342C…" at bounding box center [104, 116] width 184 height 70
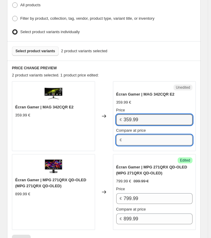
click at [145, 138] on input "Compare at price" at bounding box center [158, 140] width 69 height 11
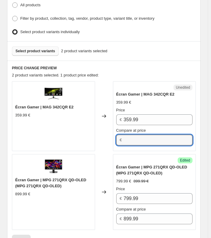
paste input "359.99"
type input "359.99"
click at [139, 111] on div "Price" at bounding box center [154, 110] width 77 height 6
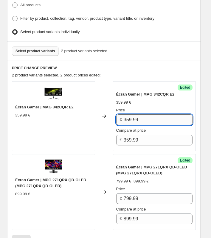
click at [139, 114] on input "359.99" at bounding box center [158, 119] width 69 height 11
type input "299.99"
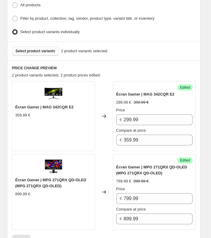
click at [34, 50] on span "Select product variants" at bounding box center [36, 51] width 40 height 5
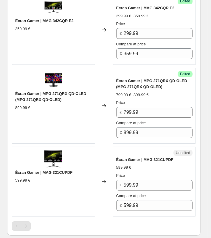
scroll to position [269, 0]
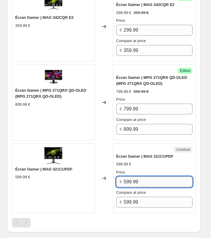
click at [146, 173] on input "599.99" at bounding box center [158, 181] width 69 height 11
drag, startPoint x: 152, startPoint y: 181, endPoint x: 112, endPoint y: 181, distance: 40.3
click at [112, 173] on div "Écran Gamer | MAG 321CUPDF 599.99 € Changed to Unedited Écran Gamer | MAG 321CU…" at bounding box center [104, 178] width 184 height 70
type input "499.99"
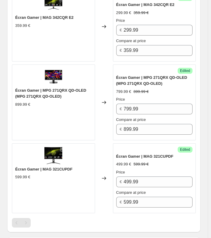
click at [104, 145] on div "Changed to" at bounding box center [104, 178] width 18 height 70
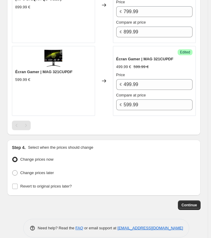
scroll to position [371, 0]
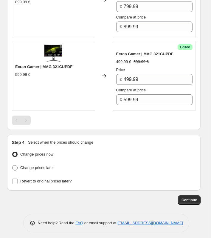
click at [24, 165] on span "Change prices later" at bounding box center [37, 167] width 34 height 4
click at [13, 165] on input "Change prices later" at bounding box center [12, 165] width 0 height 0
radio input "true"
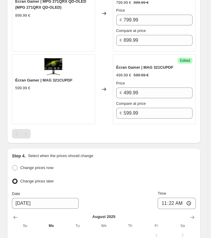
scroll to position [448, 0]
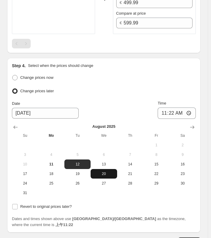
click at [104, 171] on span "20" at bounding box center [103, 173] width 21 height 5
type input "[DATE]"
click at [34, 77] on span "Change prices now" at bounding box center [36, 77] width 33 height 4
click at [13, 75] on input "Change prices now" at bounding box center [12, 75] width 0 height 0
radio input "true"
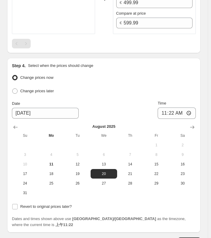
scroll to position [371, 0]
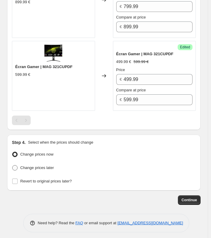
click at [39, 165] on span "Change prices later" at bounding box center [37, 167] width 34 height 4
click at [13, 165] on input "Change prices later" at bounding box center [12, 165] width 0 height 0
radio input "true"
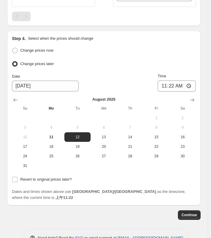
scroll to position [484, 0]
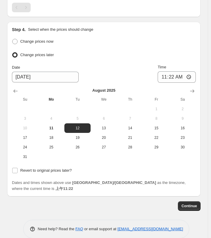
click at [39, 172] on div "Change prices now Change prices later Date [DATE] Time 11:[DATE] Mo Tu We Th Fr…" at bounding box center [104, 114] width 184 height 154
click at [39, 169] on span "Revert to original prices later?" at bounding box center [46, 170] width 52 height 4
click at [18, 169] on input "Revert to original prices later?" at bounding box center [14, 170] width 5 height 5
checkbox input "true"
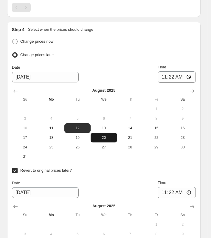
click at [107, 135] on span "20" at bounding box center [103, 137] width 21 height 5
type input "[DATE]"
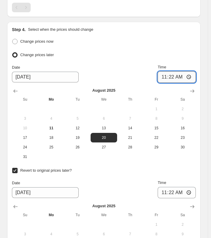
click at [190, 74] on input "11:22" at bounding box center [177, 76] width 38 height 11
type input "06:00"
click at [122, 159] on div "Change prices now Change prices later Date [DATE] Time 06:00 [DATE] Su Mo Tu We…" at bounding box center [104, 157] width 184 height 240
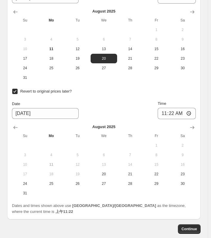
scroll to position [574, 0]
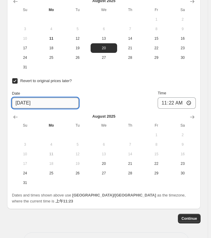
click at [34, 99] on input "[DATE]" at bounding box center [45, 103] width 67 height 11
click at [25, 101] on input "[DATE]" at bounding box center [45, 103] width 67 height 11
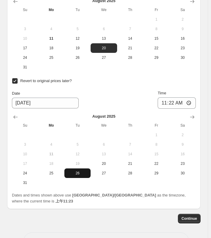
click at [74, 172] on span "26" at bounding box center [77, 173] width 21 height 5
click at [191, 100] on input "11:22" at bounding box center [177, 102] width 38 height 11
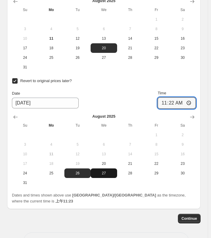
click at [114, 172] on span "27" at bounding box center [103, 173] width 21 height 5
type input "[DATE]"
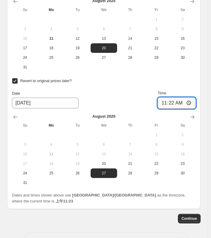
click at [192, 98] on input "11:22" at bounding box center [177, 102] width 38 height 11
type input "06:00"
click at [186, 78] on div "Revert to original prices later?" at bounding box center [104, 81] width 184 height 9
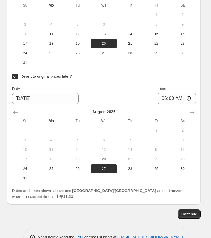
scroll to position [586, 0]
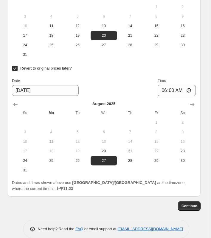
drag, startPoint x: 187, startPoint y: 195, endPoint x: 144, endPoint y: 86, distance: 117.3
click at [197, 173] on button "Continue" at bounding box center [189, 206] width 23 height 10
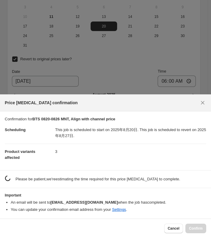
scroll to position [0, 0]
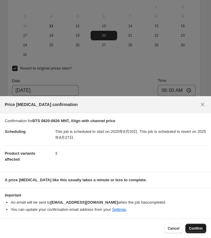
click at [201, 173] on span "Confirm" at bounding box center [196, 228] width 14 height 5
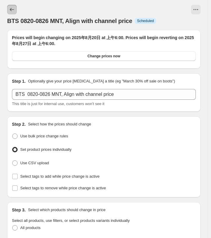
click at [8, 10] on button "Price change jobs" at bounding box center [12, 10] width 10 height 10
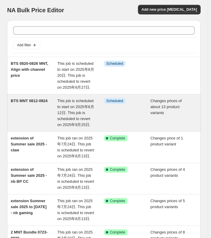
click at [84, 114] on span "This job is scheduled to start on 2025年8月12日. This job is scheduled to revert o…" at bounding box center [75, 113] width 37 height 28
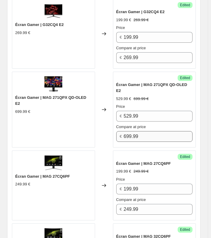
scroll to position [267, 0]
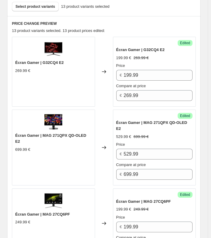
click at [50, 61] on span "Écran Gamer | G32CQ4 E2" at bounding box center [39, 62] width 49 height 4
drag, startPoint x: 66, startPoint y: 60, endPoint x: 44, endPoint y: 62, distance: 22.2
click at [44, 62] on div "Écran Gamer | G32CQ4 E2" at bounding box center [53, 63] width 77 height 6
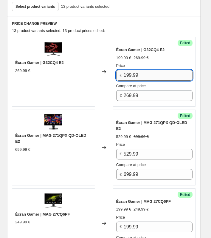
click at [130, 73] on input "199.99" at bounding box center [158, 75] width 69 height 11
click at [133, 73] on input "199.99" at bounding box center [158, 75] width 69 height 11
click at [131, 76] on input "199.99" at bounding box center [158, 75] width 69 height 11
type input "189.99"
click at [160, 44] on div "Success Edited Écran Gamer | G32CQ4 E2 199.99 € 269.99 € Price € 189.99 Compare…" at bounding box center [154, 72] width 83 height 70
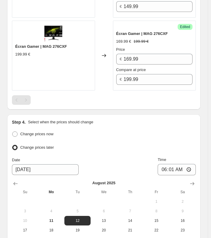
scroll to position [1342, 0]
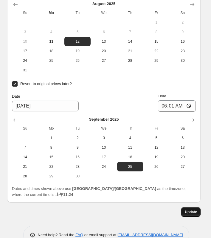
click at [191, 173] on button "Update" at bounding box center [191, 212] width 19 height 10
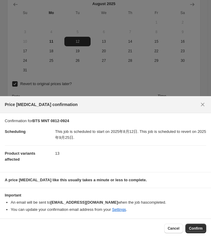
click at [206, 173] on div "Cancel Confirm" at bounding box center [105, 228] width 211 height 19
click at [201, 173] on span "Confirm" at bounding box center [196, 228] width 14 height 5
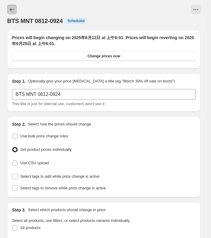
click at [8, 11] on button "Price change jobs" at bounding box center [12, 10] width 10 height 10
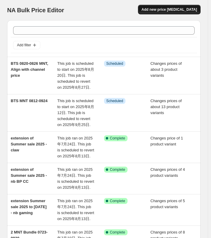
click at [178, 10] on span "Add new price [MEDICAL_DATA]" at bounding box center [170, 9] width 56 height 5
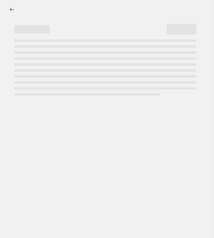
select select "percentage"
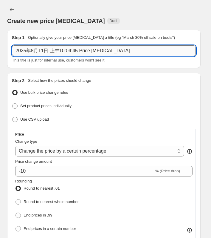
click at [42, 48] on input "2025年8月11日 上午10:04:45 Price [MEDICAL_DATA]" at bounding box center [104, 50] width 184 height 11
click at [69, 52] on input "BTS 0822-0907" at bounding box center [104, 50] width 184 height 11
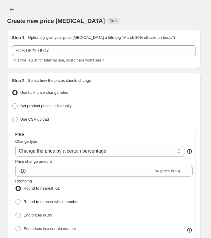
click at [78, 57] on div "BTS 0822-0907 This title is just for internal use, customers won't see it" at bounding box center [104, 54] width 184 height 18
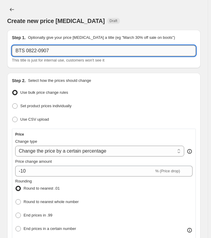
click at [76, 51] on input "BTS 0822-0907" at bounding box center [104, 50] width 184 height 11
paste input "BTS 0820-0826 MNT, Align with channel price"
drag, startPoint x: 52, startPoint y: 50, endPoint x: 90, endPoint y: 52, distance: 37.7
click at [90, 52] on input "BTS 0822-0907BTS 0820-0826 MNT, Align with channel price" at bounding box center [104, 50] width 184 height 11
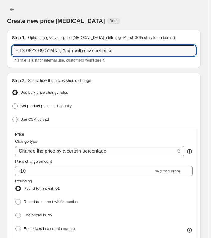
type input "BTS 0822-0907 MNT, Align with channel price"
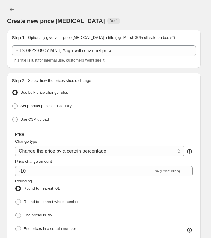
click at [107, 14] on div "Create new price [MEDICAL_DATA] Draft" at bounding box center [104, 15] width 194 height 20
click at [56, 107] on span "Set product prices individually" at bounding box center [45, 106] width 51 height 4
click at [13, 104] on input "Set product prices individually" at bounding box center [12, 103] width 0 height 0
radio input "true"
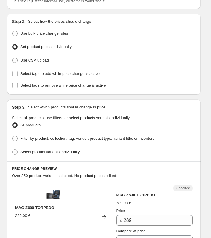
scroll to position [60, 0]
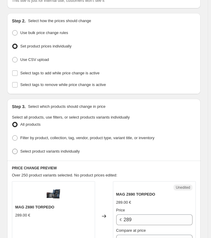
click at [76, 149] on span "Select product variants individually" at bounding box center [49, 151] width 59 height 4
click at [13, 149] on input "Select product variants individually" at bounding box center [12, 149] width 0 height 0
radio input "true"
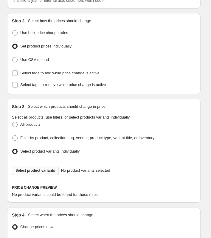
click at [44, 168] on span "Select product variants" at bounding box center [36, 170] width 40 height 5
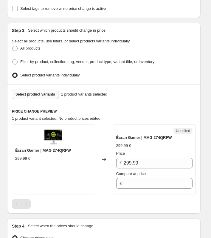
scroll to position [149, 0]
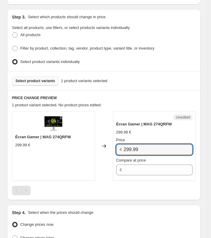
drag, startPoint x: 162, startPoint y: 146, endPoint x: 113, endPoint y: 146, distance: 49.3
click at [113, 146] on div "Écran Gamer | MAG 274QRFW 299.99 € Changed to Unedited Écran Gamer | MAG 274QRF…" at bounding box center [104, 146] width 184 height 70
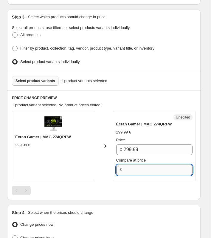
click at [136, 168] on input "Compare at price" at bounding box center [158, 170] width 69 height 11
paste input "299.99"
type input "299.99"
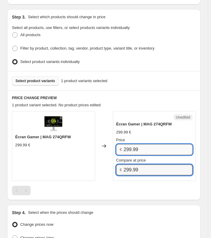
click at [142, 150] on input "299.99" at bounding box center [158, 149] width 69 height 11
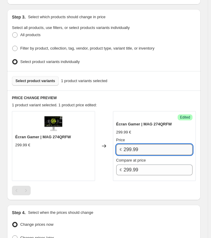
click at [142, 150] on input "299.99" at bounding box center [158, 149] width 69 height 11
type input "249.99"
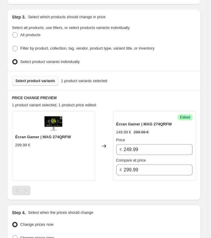
click at [36, 79] on span "Select product variants" at bounding box center [36, 81] width 40 height 5
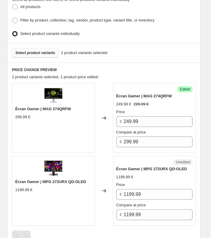
scroll to position [179, 0]
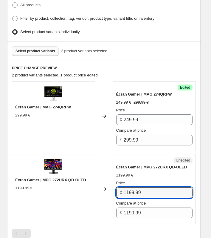
drag, startPoint x: 151, startPoint y: 192, endPoint x: 96, endPoint y: 189, distance: 54.7
click at [96, 173] on div "Écran Gamer | MPG 272URX QD-OLED 1199.99 € Changed to Unedited Écran Gamer | MP…" at bounding box center [104, 189] width 184 height 70
type input "999.99"
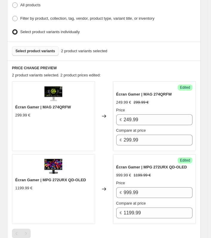
click at [35, 49] on span "Select product variants" at bounding box center [36, 51] width 40 height 5
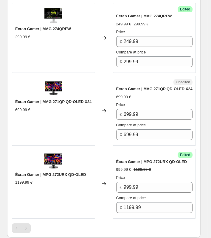
scroll to position [269, 0]
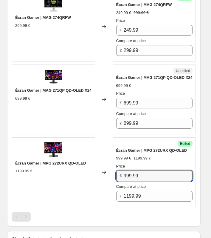
drag, startPoint x: 163, startPoint y: 176, endPoint x: 96, endPoint y: 172, distance: 67.1
click at [95, 172] on div "Écran Gamer | MPG 272URX QD-OLED 1199.99 € Changed to Success Edited Écran Game…" at bounding box center [104, 172] width 184 height 70
click at [155, 94] on div "Price € 699.99" at bounding box center [154, 99] width 77 height 18
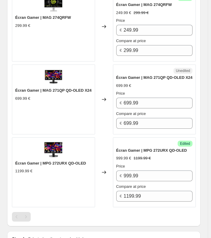
click at [155, 94] on div "Price € 699.99" at bounding box center [154, 99] width 77 height 18
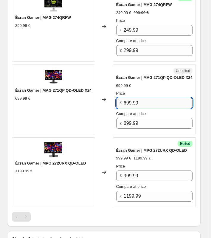
click at [151, 100] on input "699.99" at bounding box center [158, 103] width 69 height 11
type input "499.99"
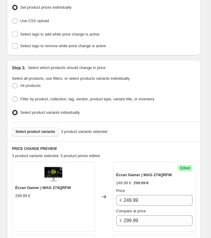
scroll to position [119, 0]
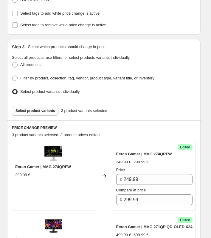
click at [38, 110] on span "Select product variants" at bounding box center [36, 110] width 40 height 5
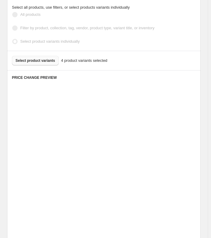
scroll to position [179, 0]
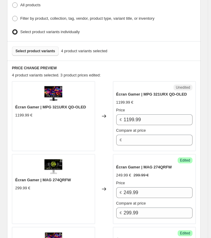
click at [135, 46] on div "Select product variants 4 product variants selected" at bounding box center [104, 51] width 184 height 10
click at [139, 46] on div "Select product variants 4 product variants selected" at bounding box center [104, 51] width 184 height 10
click at [142, 31] on div "Select product variants individually" at bounding box center [104, 32] width 184 height 9
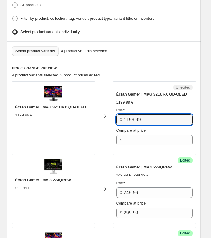
drag, startPoint x: 150, startPoint y: 118, endPoint x: 110, endPoint y: 116, distance: 40.3
click at [110, 116] on div "Écran Gamer | MPG 321URX QD-OLED 1199.99 € Changed to Unedited Écran Gamer | MP…" at bounding box center [104, 116] width 184 height 70
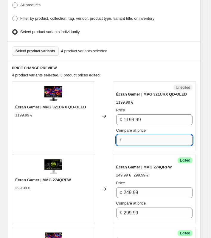
click at [134, 135] on input "Compare at price" at bounding box center [158, 140] width 69 height 11
paste input "1199.99"
type input "1199.99"
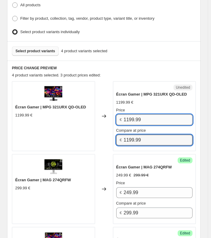
click at [134, 114] on input "1199.99" at bounding box center [158, 119] width 69 height 11
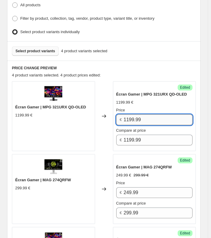
click at [134, 114] on input "1199.99" at bounding box center [158, 119] width 69 height 11
type input "999.99"
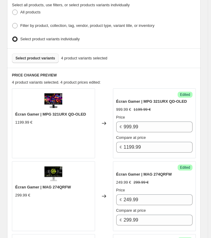
scroll to position [149, 0]
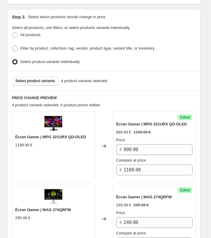
click at [36, 80] on span "Select product variants" at bounding box center [36, 81] width 40 height 5
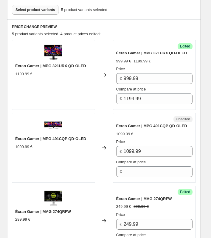
scroll to position [209, 0]
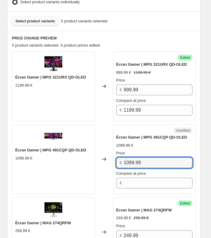
drag, startPoint x: 156, startPoint y: 162, endPoint x: 125, endPoint y: 165, distance: 31.3
click at [119, 161] on div "€ 1099.99" at bounding box center [154, 162] width 77 height 11
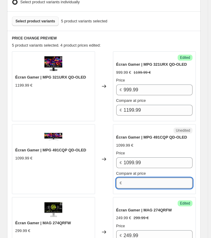
click at [145, 173] on input "Compare at price" at bounding box center [158, 183] width 69 height 11
paste input "1099.99"
type input "1099.99"
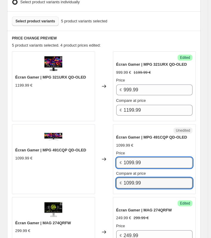
click at [139, 159] on input "1099.99" at bounding box center [158, 162] width 69 height 11
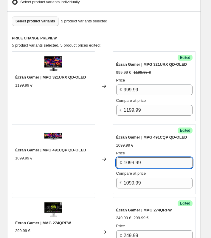
click at [139, 159] on input "1099.99" at bounding box center [158, 162] width 69 height 11
click at [139, 157] on input "1099.99" at bounding box center [158, 162] width 69 height 11
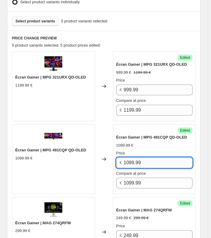
click at [139, 157] on input "1099.99" at bounding box center [158, 162] width 69 height 11
type input "899.99"
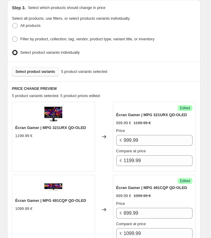
scroll to position [149, 0]
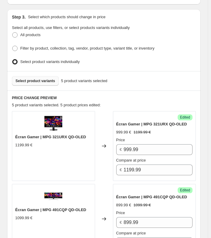
click at [45, 79] on span "Select product variants" at bounding box center [36, 81] width 40 height 5
click at [157, 66] on div "Step 3. Select which products should change in price Select all products, use f…" at bounding box center [104, 40] width 194 height 62
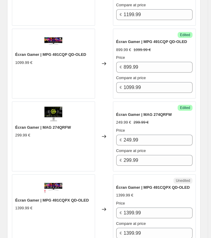
scroll to position [324, 0]
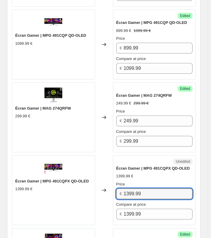
drag, startPoint x: 154, startPoint y: 193, endPoint x: 101, endPoint y: 190, distance: 53.5
click at [101, 173] on div "Écran Gamer | MPG 491CQPX QD-OLED 1399.99 € Changed to Unedited Écran Gamer | M…" at bounding box center [104, 190] width 184 height 70
type input "979.99"
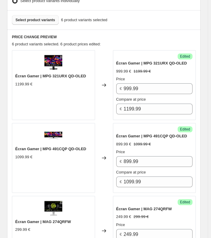
scroll to position [204, 0]
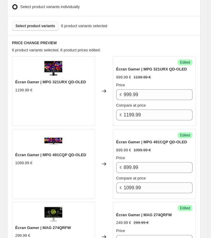
click at [33, 24] on span "Select product variants" at bounding box center [36, 26] width 40 height 5
click at [140, 28] on div "Select product variants 7 product variants selected" at bounding box center [104, 26] width 184 height 10
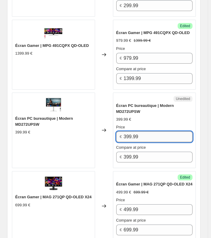
click at [147, 134] on input "399.99" at bounding box center [158, 136] width 69 height 11
drag, startPoint x: 156, startPoint y: 133, endPoint x: 110, endPoint y: 134, distance: 45.4
click at [109, 133] on div "Écran PC bureautique | Modern MD272UPSW 399.99 € Changed to Unedited Écran PC b…" at bounding box center [104, 131] width 184 height 76
type input "329.99"
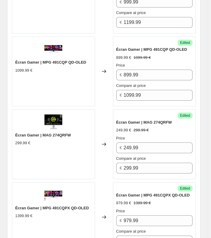
scroll to position [299, 0]
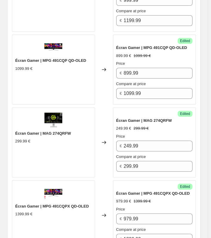
click at [90, 115] on div "Écran Gamer | MAG 274QRFW 299.99 €" at bounding box center [53, 142] width 83 height 70
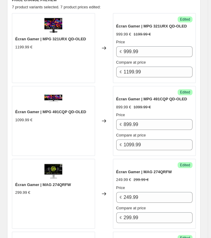
scroll to position [239, 0]
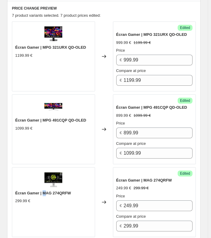
click at [44, 173] on span "Écran Gamer | MAG 274QRFW" at bounding box center [43, 193] width 56 height 4
drag, startPoint x: 43, startPoint y: 192, endPoint x: 78, endPoint y: 184, distance: 36.1
click at [79, 173] on div "Écran Gamer | MAG 274QRFW 299.99 €" at bounding box center [53, 197] width 77 height 14
click at [68, 173] on span "Écran Gamer | MAG 274QRFW" at bounding box center [43, 193] width 56 height 4
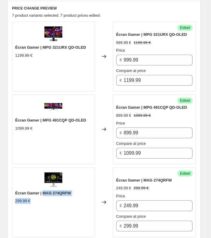
drag, startPoint x: 47, startPoint y: 192, endPoint x: 73, endPoint y: 194, distance: 26.6
click at [73, 173] on div "Écran Gamer | MAG 274QRFW 299.99 €" at bounding box center [53, 197] width 77 height 14
click at [72, 173] on div "Écran Gamer | MAG 274QRFW 299.99 €" at bounding box center [53, 197] width 77 height 14
click at [71, 173] on span "Écran Gamer | MAG 274QRFW" at bounding box center [43, 193] width 56 height 4
drag, startPoint x: 72, startPoint y: 190, endPoint x: 42, endPoint y: 191, distance: 29.6
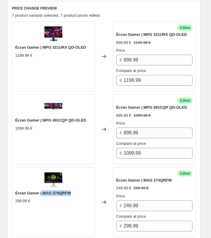
click at [42, 173] on span "Écran Gamer | MAG 274QRFW" at bounding box center [43, 193] width 56 height 4
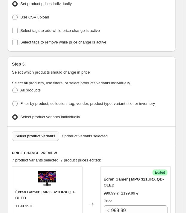
scroll to position [108, 0]
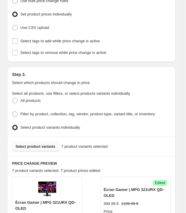
click at [29, 145] on span "Select product variants" at bounding box center [36, 147] width 40 height 5
click at [115, 72] on h2 "Step 3." at bounding box center [91, 75] width 159 height 6
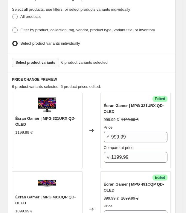
scroll to position [192, 0]
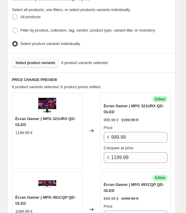
click at [40, 64] on button "Select product variants" at bounding box center [35, 63] width 47 height 10
click at [28, 61] on span "Select product variants" at bounding box center [36, 63] width 40 height 5
click at [27, 61] on span "Select product variants" at bounding box center [36, 63] width 40 height 5
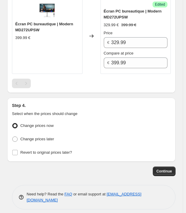
scroll to position [448, 0]
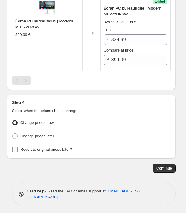
click at [36, 152] on div "Step 4. Select when the prices should change Change prices now Change prices la…" at bounding box center [91, 127] width 168 height 64
click at [40, 149] on span "Revert to original prices later?" at bounding box center [46, 149] width 52 height 4
click at [18, 149] on input "Revert to original prices later?" at bounding box center [14, 149] width 5 height 5
checkbox input "true"
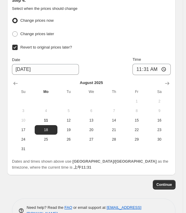
scroll to position [557, 0]
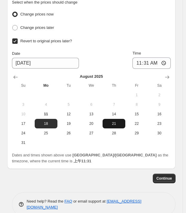
click at [113, 122] on span "21" at bounding box center [114, 124] width 18 height 5
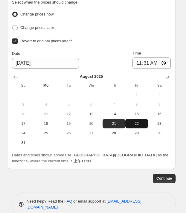
click at [136, 122] on span "22" at bounding box center [136, 124] width 18 height 5
type input "[DATE]"
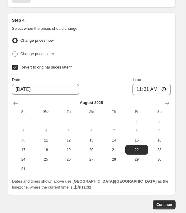
scroll to position [529, 0]
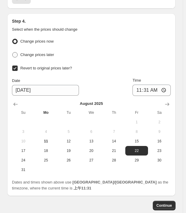
click at [39, 53] on span "Change prices later" at bounding box center [37, 55] width 34 height 4
click at [13, 52] on input "Change prices later" at bounding box center [12, 52] width 0 height 0
radio input "true"
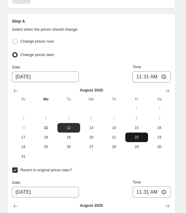
click at [136, 136] on span "22" at bounding box center [136, 137] width 18 height 5
type input "[DATE]"
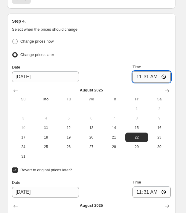
click at [167, 76] on input "11:31" at bounding box center [151, 76] width 38 height 11
type input "06:00"
click at [143, 45] on ul "Change prices now Change prices later" at bounding box center [91, 48] width 159 height 22
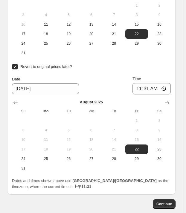
scroll to position [638, 0]
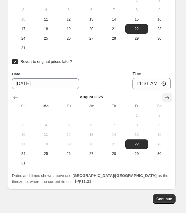
click at [170, 95] on icon "Show next month, September 2025" at bounding box center [167, 98] width 6 height 6
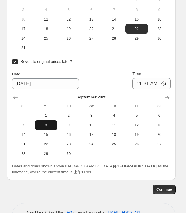
click at [49, 123] on span "8" at bounding box center [46, 125] width 18 height 5
type input "[DATE]"
click at [163, 82] on input "11:31" at bounding box center [151, 83] width 38 height 11
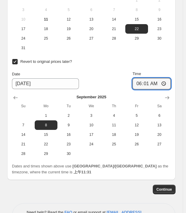
type input "06:01"
click at [170, 52] on div "Change prices now Change prices later Date [DATE] Time 06:00 [DATE] Su Mo Tu We…" at bounding box center [91, 44] width 159 height 230
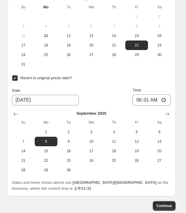
scroll to position [624, 0]
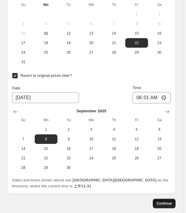
click at [159, 173] on span "Continue" at bounding box center [164, 204] width 16 height 5
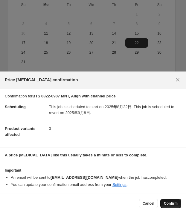
click at [164, 173] on span "Confirm" at bounding box center [171, 204] width 14 height 5
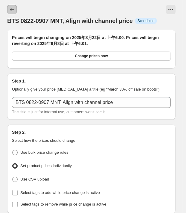
click at [7, 12] on button "Price change jobs" at bounding box center [12, 10] width 10 height 10
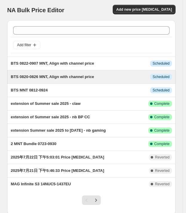
click at [78, 77] on span "BTS 0820-0826 MNT, Align with channel price" at bounding box center [52, 77] width 83 height 4
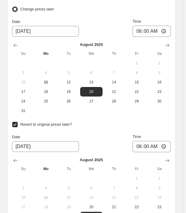
scroll to position [651, 0]
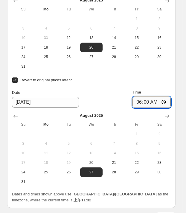
click at [166, 99] on input "06:00" at bounding box center [151, 102] width 38 height 11
type input "06:01"
click at [168, 82] on div "Revert to original prices later?" at bounding box center [91, 80] width 159 height 9
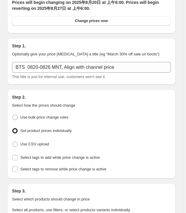
scroll to position [0, 0]
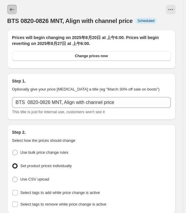
click at [16, 10] on button "Price change jobs" at bounding box center [12, 10] width 10 height 10
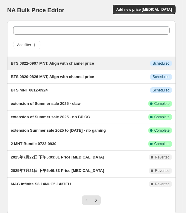
click at [41, 63] on span "BTS 0822-0907 MNT, Align with channel price" at bounding box center [52, 63] width 83 height 4
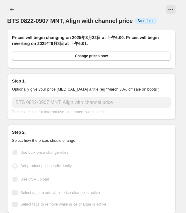
click at [24, 18] on span "BTS 0822-0907 MNT, Align with channel price" at bounding box center [69, 21] width 125 height 7
click at [23, 20] on span "BTS 0822-0907 MNT, Align with channel price" at bounding box center [69, 21] width 125 height 7
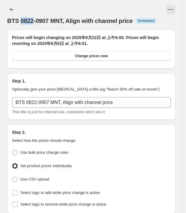
click at [23, 20] on span "BTS 0822-0907 MNT, Align with channel price" at bounding box center [69, 21] width 125 height 7
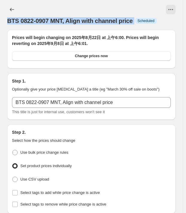
click at [23, 20] on span "BTS 0822-0907 MNT, Align with channel price" at bounding box center [69, 21] width 125 height 7
click at [7, 6] on button "Price change jobs" at bounding box center [12, 10] width 10 height 10
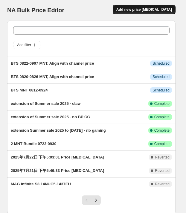
click at [162, 10] on span "Add new price [MEDICAL_DATA]" at bounding box center [144, 9] width 56 height 5
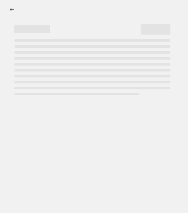
select select "percentage"
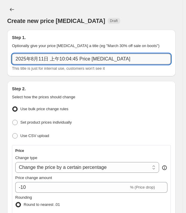
click at [42, 59] on input "2025年8月11日 上午10:04:45 Price [MEDICAL_DATA]" at bounding box center [91, 59] width 159 height 11
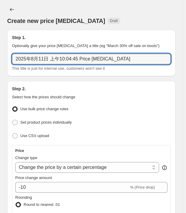
paste input "BTS 0822-0907 MNT, Align with channel price"
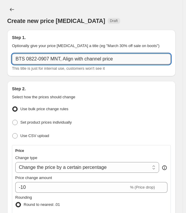
click at [50, 59] on input "BTS 0822-0907 MNT, Align with channel price" at bounding box center [91, 59] width 159 height 11
click at [51, 59] on input "BTS 0822-0907 MNT, Align with channel price" at bounding box center [91, 59] width 159 height 11
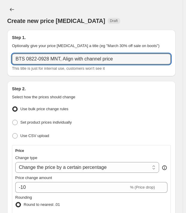
type input "BTS 0822-0928 MNT, Align with channel price"
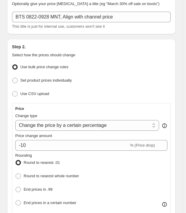
scroll to position [54, 0]
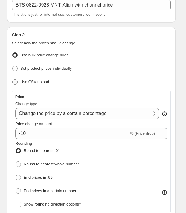
click at [41, 83] on span "Use CSV upload" at bounding box center [34, 82] width 29 height 4
click at [13, 80] on input "Use CSV upload" at bounding box center [12, 79] width 0 height 0
radio input "true"
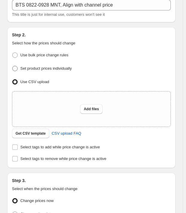
click at [52, 70] on span "Set product prices individually" at bounding box center [45, 69] width 51 height 6
click at [13, 66] on input "Set product prices individually" at bounding box center [12, 66] width 0 height 0
radio input "true"
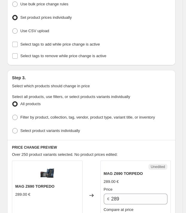
scroll to position [108, 0]
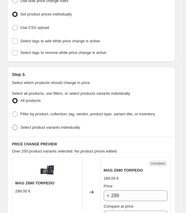
click at [44, 124] on label "Select product variants individually" at bounding box center [46, 128] width 68 height 8
click at [13, 125] on input "Select product variants individually" at bounding box center [12, 125] width 0 height 0
radio input "true"
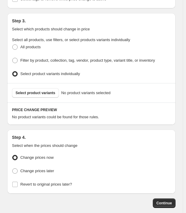
scroll to position [190, 0]
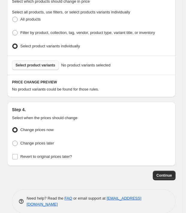
click at [38, 63] on span "Select product variants" at bounding box center [36, 65] width 40 height 5
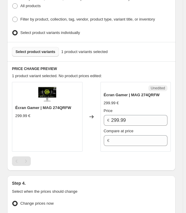
scroll to position [244, 0]
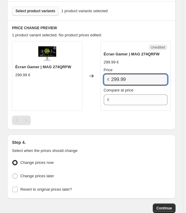
drag, startPoint x: 134, startPoint y: 76, endPoint x: 96, endPoint y: 76, distance: 37.6
click at [96, 76] on div "Écran Gamer | MAG 274QRFW 299.99 € Changed to Unedited Écran Gamer | MAG 274QRF…" at bounding box center [91, 76] width 159 height 70
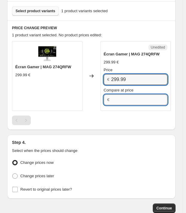
click at [124, 101] on input "Compare at price" at bounding box center [139, 100] width 56 height 11
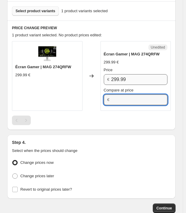
paste input "299.99"
type input "299.99"
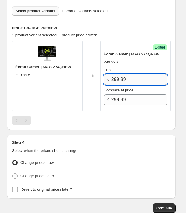
click at [116, 74] on input "299.99" at bounding box center [139, 79] width 56 height 11
type input "249.99"
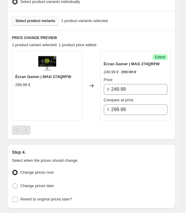
scroll to position [190, 0]
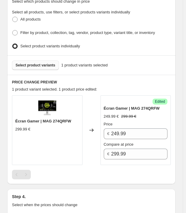
click at [36, 67] on button "Select product variants" at bounding box center [35, 66] width 47 height 10
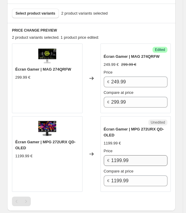
scroll to position [244, 0]
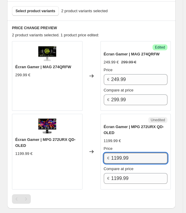
drag, startPoint x: 142, startPoint y: 159, endPoint x: 102, endPoint y: 158, distance: 40.0
click at [102, 158] on div "Unedited Écran Gamer | MPG 272URX QD-OLED 1199.99 € Price € 1199.99 Compare at …" at bounding box center [135, 152] width 70 height 76
paste input "9"
type input "999.99"
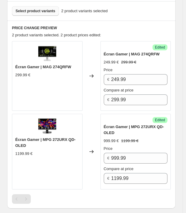
click at [33, 11] on span "Select product variants" at bounding box center [36, 11] width 40 height 5
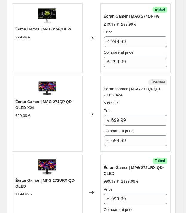
scroll to position [271, 0]
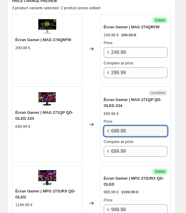
drag, startPoint x: 138, startPoint y: 129, endPoint x: 110, endPoint y: 129, distance: 28.1
click at [110, 129] on div "€ 699.99" at bounding box center [136, 131] width 64 height 11
type input "499.99"
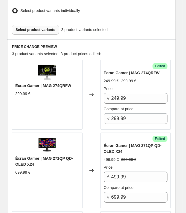
scroll to position [217, 0]
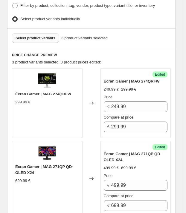
click at [38, 36] on span "Select product variants" at bounding box center [36, 38] width 40 height 5
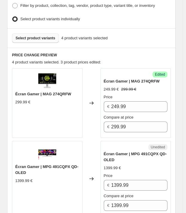
click at [138, 37] on div "Select product variants 4 product variants selected" at bounding box center [91, 38] width 159 height 10
click at [139, 41] on div "Select product variants 4 product variants selected" at bounding box center [91, 38] width 159 height 10
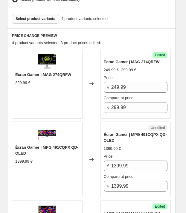
scroll to position [271, 0]
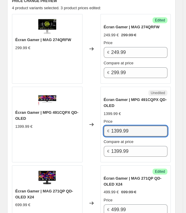
drag, startPoint x: 134, startPoint y: 130, endPoint x: 94, endPoint y: 129, distance: 40.3
click at [94, 129] on div "Écran Gamer | MPG 491CQPX QD-OLED 1399.99 € Changed to Unedited Écran Gamer | M…" at bounding box center [91, 125] width 159 height 76
type input "979.99"
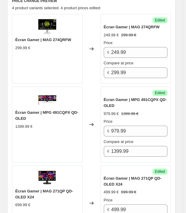
click at [52, 110] on span "Écran Gamer | MPG 491CQPX QD-OLED" at bounding box center [46, 115] width 63 height 10
drag, startPoint x: 42, startPoint y: 112, endPoint x: 77, endPoint y: 116, distance: 34.9
click at [77, 116] on div "Écran Gamer | MPG 491CQPX QD-OLED" at bounding box center [47, 116] width 64 height 12
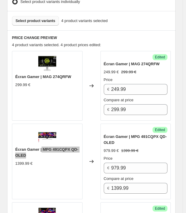
scroll to position [217, 0]
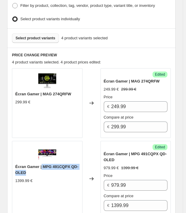
click at [52, 33] on button "Select product variants" at bounding box center [35, 38] width 47 height 10
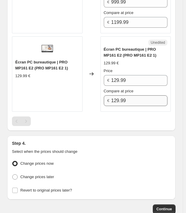
scroll to position [545, 0]
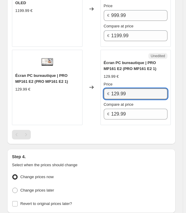
drag, startPoint x: 128, startPoint y: 90, endPoint x: 92, endPoint y: 92, distance: 36.5
click at [93, 92] on div "Écran PC bureautique | PRO MP161 E2 (PRO MP161 E2 1) 129.99 € Changed to Unedit…" at bounding box center [91, 88] width 159 height 76
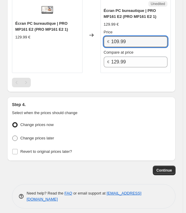
scroll to position [599, 0]
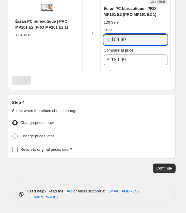
type input "109.99"
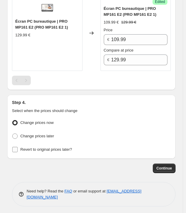
drag, startPoint x: 55, startPoint y: 144, endPoint x: 59, endPoint y: 147, distance: 5.7
click at [56, 146] on label "Revert to original prices later?" at bounding box center [42, 150] width 60 height 8
click at [18, 147] on input "Revert to original prices later?" at bounding box center [14, 149] width 5 height 5
checkbox input "true"
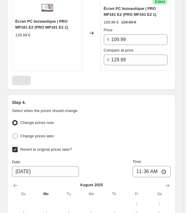
click at [38, 134] on span "Change prices later" at bounding box center [37, 136] width 34 height 4
click at [13, 134] on input "Change prices later" at bounding box center [12, 134] width 0 height 0
radio input "true"
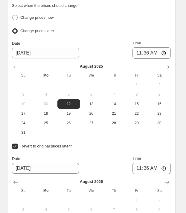
scroll to position [708, 0]
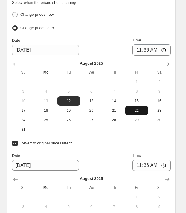
click at [134, 110] on span "22" at bounding box center [136, 110] width 18 height 5
type input "[DATE]"
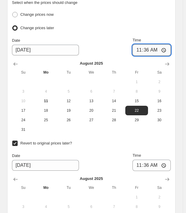
click at [164, 47] on input "11:36" at bounding box center [151, 49] width 38 height 11
type input "06:00"
click at [165, 19] on ul "Change prices now Change prices later" at bounding box center [91, 21] width 159 height 22
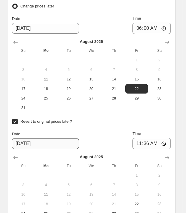
scroll to position [789, 0]
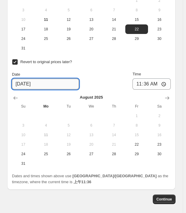
click at [34, 82] on input "[DATE]" at bounding box center [45, 84] width 67 height 11
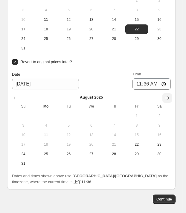
click at [165, 98] on button "Show next month, September 2025" at bounding box center [167, 98] width 10 height 10
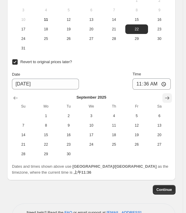
click at [168, 96] on icon "Show next month, October 2025" at bounding box center [167, 98] width 6 height 6
click at [168, 96] on icon "Show next month, November 2025" at bounding box center [167, 98] width 6 height 6
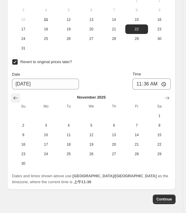
click at [15, 97] on icon "Show previous month, October 2025" at bounding box center [16, 98] width 6 height 6
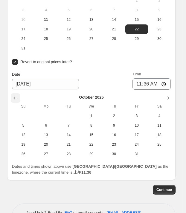
click at [13, 97] on icon "Show previous month, September 2025" at bounding box center [16, 98] width 6 height 6
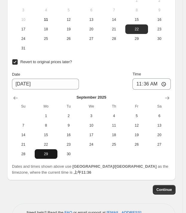
click at [44, 153] on span "29" at bounding box center [46, 154] width 18 height 5
type input "[DATE]"
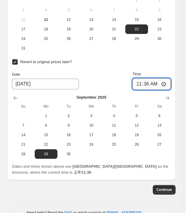
click at [170, 80] on input "11:36" at bounding box center [151, 84] width 38 height 11
click at [167, 82] on input "11:36" at bounding box center [151, 84] width 38 height 11
click at [162, 58] on div "Revert to original prices later?" at bounding box center [91, 62] width 159 height 9
click at [165, 83] on input "06:00" at bounding box center [151, 84] width 38 height 11
type input "06:01"
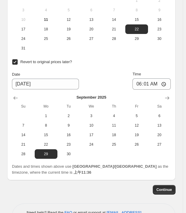
click at [162, 64] on div "Revert to original prices later?" at bounding box center [91, 62] width 159 height 9
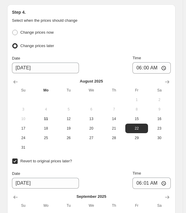
scroll to position [708, 0]
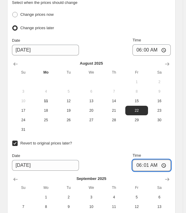
click at [164, 162] on input "06:01" at bounding box center [151, 165] width 38 height 11
click at [118, 144] on div "Revert to original prices later?" at bounding box center [91, 143] width 159 height 9
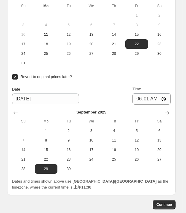
scroll to position [811, 0]
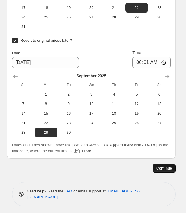
click at [169, 167] on span "Continue" at bounding box center [164, 168] width 16 height 5
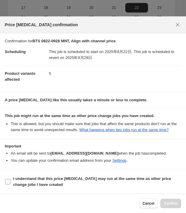
click at [45, 173] on b "I understand that this price [MEDICAL_DATA] may run at the same time as other p…" at bounding box center [92, 182] width 158 height 10
click at [10, 173] on input "I understand that this price [MEDICAL_DATA] may run at the same time as other p…" at bounding box center [7, 181] width 5 height 5
checkbox input "true"
click at [170, 173] on span "Confirm" at bounding box center [171, 204] width 14 height 5
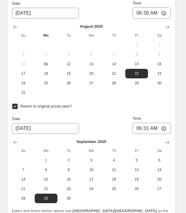
scroll to position [854, 0]
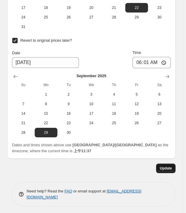
click at [168, 164] on button "Update" at bounding box center [165, 169] width 19 height 10
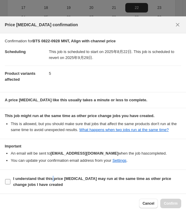
drag, startPoint x: 54, startPoint y: 180, endPoint x: 59, endPoint y: 178, distance: 4.4
click at [54, 173] on b "I understand that this price [MEDICAL_DATA] may run at the same time as other p…" at bounding box center [92, 182] width 158 height 10
click at [30, 173] on span "I understand that this price [MEDICAL_DATA] may run at the same time as other p…" at bounding box center [97, 182] width 168 height 12
click at [10, 173] on input "I understand that this price [MEDICAL_DATA] may run at the same time as other p…" at bounding box center [7, 181] width 5 height 5
checkbox input "true"
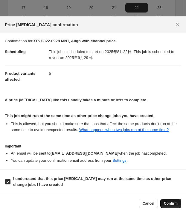
click at [175, 173] on span "Confirm" at bounding box center [171, 204] width 14 height 5
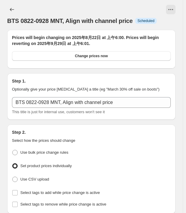
scroll to position [0, 0]
click at [10, 9] on icon "Price change jobs" at bounding box center [12, 9] width 4 height 3
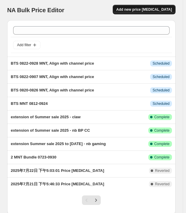
click at [155, 9] on span "Add new price [MEDICAL_DATA]" at bounding box center [144, 9] width 56 height 5
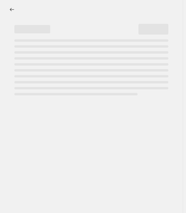
select select "percentage"
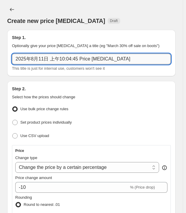
click at [55, 57] on input "2025年8月11日 上午10:04:45 Price [MEDICAL_DATA]" at bounding box center [91, 59] width 159 height 11
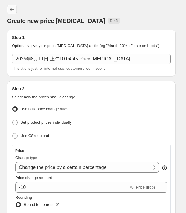
click at [12, 14] on div "Create new price [MEDICAL_DATA] Draft" at bounding box center [91, 15] width 168 height 20
click at [13, 8] on icon "Price change jobs" at bounding box center [12, 10] width 6 height 6
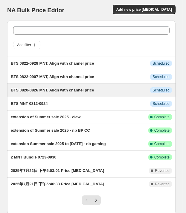
click at [79, 94] on div "BTS 0820-0826 MNT, Align with channel price This job is scheduled to start on 2…" at bounding box center [91, 90] width 168 height 13
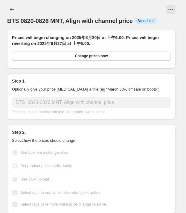
click at [87, 24] on span "BTS 0820-0826 MNT, Align with channel price" at bounding box center [69, 21] width 125 height 7
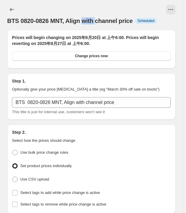
click at [87, 24] on span "BTS 0820-0826 MNT, Align with channel price" at bounding box center [69, 21] width 125 height 7
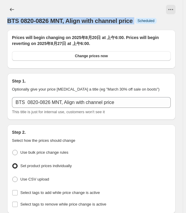
click at [87, 24] on span "BTS 0820-0826 MNT, Align with channel price" at bounding box center [69, 21] width 125 height 7
click at [12, 9] on icon "Price change jobs" at bounding box center [12, 10] width 6 height 6
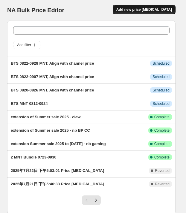
click at [149, 7] on span "Add new price [MEDICAL_DATA]" at bounding box center [144, 9] width 56 height 5
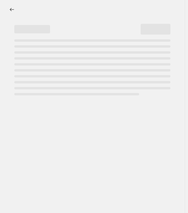
select select "percentage"
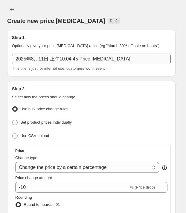
click at [39, 58] on input "2025年8月11日 上午10:04:45 Price [MEDICAL_DATA]" at bounding box center [91, 59] width 159 height 11
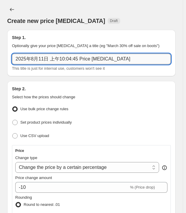
click at [39, 58] on input "2025年8月11日 上午10:04:45 Price [MEDICAL_DATA]" at bounding box center [91, 59] width 159 height 11
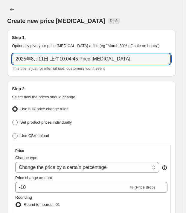
paste input "BTS 0820-0826 MNT, Align with channel price"
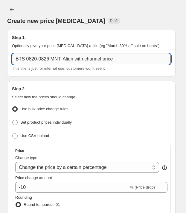
click at [52, 60] on input "BTS 0820-0826 MNT, Align with channel price" at bounding box center [91, 59] width 159 height 11
drag, startPoint x: 50, startPoint y: 59, endPoint x: 33, endPoint y: 60, distance: 17.1
click at [33, 60] on input "BTS 0820-0826 MNT, Align with channel price" at bounding box center [91, 59] width 159 height 11
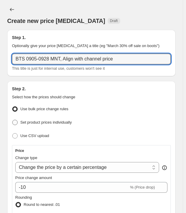
type input "BTS 0905-0928 MNT, Align with channel price"
click at [52, 119] on label "Set product prices individually" at bounding box center [42, 123] width 60 height 8
click at [13, 120] on input "Set product prices individually" at bounding box center [12, 120] width 0 height 0
radio input "true"
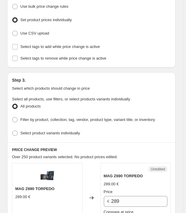
scroll to position [163, 0]
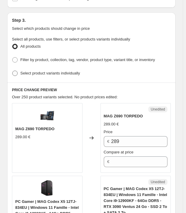
click at [73, 76] on label "Select product variants individually" at bounding box center [46, 73] width 68 height 8
click at [13, 71] on input "Select product variants individually" at bounding box center [12, 71] width 0 height 0
radio input "true"
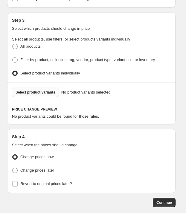
click at [41, 91] on span "Select product variants" at bounding box center [36, 92] width 40 height 5
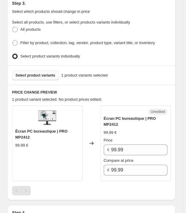
scroll to position [244, 0]
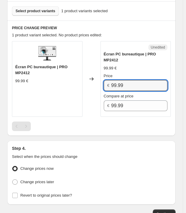
drag, startPoint x: 133, startPoint y: 87, endPoint x: 92, endPoint y: 82, distance: 41.5
click at [92, 82] on div "Écran PC bureautique | PRO MP2412 99.99 € Changed to Unedited Écran PC bureauti…" at bounding box center [91, 79] width 159 height 76
type input "74.99"
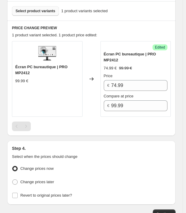
click at [84, 137] on div "Step 1. Optionally give your price [MEDICAL_DATA] a title (eg "March 30% off sa…" at bounding box center [88, 0] width 173 height 439
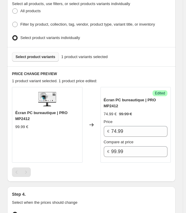
scroll to position [190, 0]
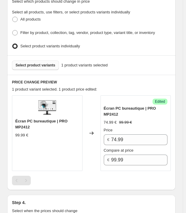
click at [45, 70] on div "Select product variants 1 product variants selected" at bounding box center [91, 65] width 168 height 19
click at [44, 63] on span "Select product variants" at bounding box center [36, 65] width 40 height 5
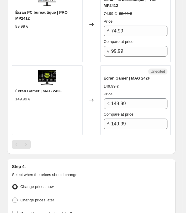
scroll to position [325, 0]
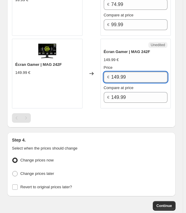
click at [133, 74] on input "149.99" at bounding box center [139, 77] width 56 height 11
type input "119.99"
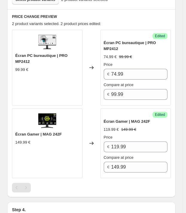
scroll to position [244, 0]
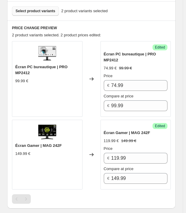
click at [35, 6] on button "Select product variants" at bounding box center [35, 11] width 47 height 10
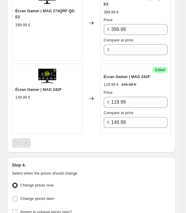
scroll to position [380, 0]
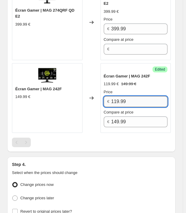
click at [142, 96] on input "119.99" at bounding box center [139, 101] width 56 height 11
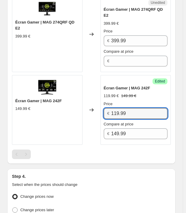
scroll to position [325, 0]
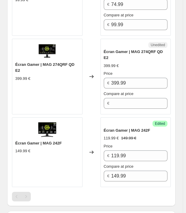
click at [137, 75] on div "Price € 399.99" at bounding box center [136, 80] width 64 height 18
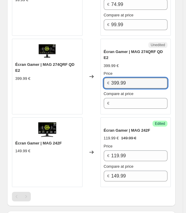
drag, startPoint x: 136, startPoint y: 81, endPoint x: 84, endPoint y: 80, distance: 52.3
click at [84, 80] on div "Écran Gamer | MAG 274QRF QD E2 399.99 € Changed to Unedited Écran Gamer | MAG 2…" at bounding box center [91, 77] width 159 height 76
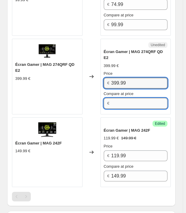
drag, startPoint x: 117, startPoint y: 107, endPoint x: 120, endPoint y: 98, distance: 9.4
click at [117, 107] on input "Compare at price" at bounding box center [139, 103] width 56 height 11
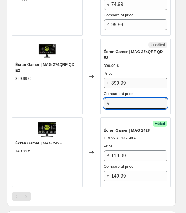
paste input "399.99"
type input "399.99"
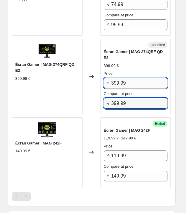
click at [125, 84] on input "399.99" at bounding box center [139, 83] width 56 height 11
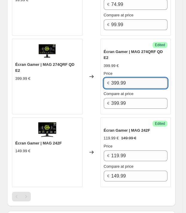
click at [125, 84] on input "399.99" at bounding box center [139, 83] width 56 height 11
type input "269.99"
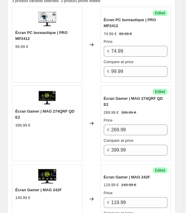
scroll to position [244, 0]
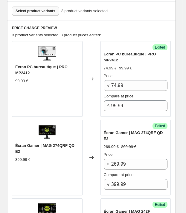
click at [32, 9] on span "Select product variants" at bounding box center [36, 11] width 40 height 5
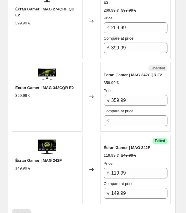
scroll to position [380, 0]
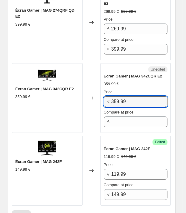
drag, startPoint x: 142, startPoint y: 104, endPoint x: 96, endPoint y: 99, distance: 46.0
click at [96, 99] on div "Écran Gamer | MAG 342CQR E2 359.99 € Changed to Unedited Écran Gamer | MAG 342C…" at bounding box center [91, 98] width 159 height 70
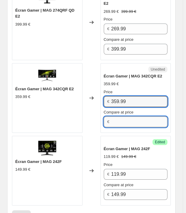
click at [128, 122] on input "Compare at price" at bounding box center [139, 122] width 56 height 11
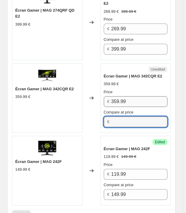
paste input "359.99"
type input "359.99"
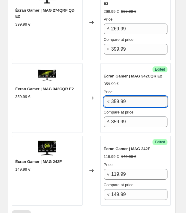
click at [129, 100] on input "359.99" at bounding box center [139, 101] width 56 height 11
type input "269.99"
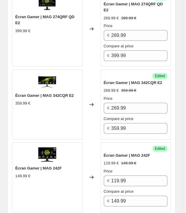
click at [36, 39] on div "Écran Gamer | MAG 274QRF QD E2 399.99 €" at bounding box center [47, 29] width 70 height 76
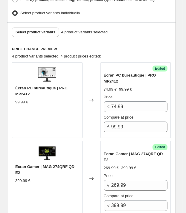
scroll to position [210, 0]
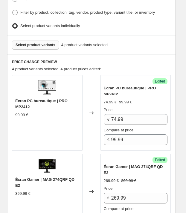
click at [44, 47] on button "Select product variants" at bounding box center [35, 45] width 47 height 10
click at [123, 60] on h6 "PRICE CHANGE PREVIEW" at bounding box center [91, 62] width 159 height 5
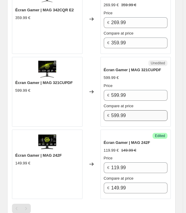
scroll to position [460, 0]
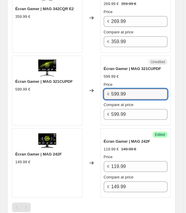
drag, startPoint x: 130, startPoint y: 90, endPoint x: 76, endPoint y: 93, distance: 53.3
click at [76, 93] on div "Écran Gamer | MAG 321CUPDF 599.99 € Changed to Unedited Écran Gamer | MAG 321CU…" at bounding box center [91, 91] width 159 height 70
type input "499.99"
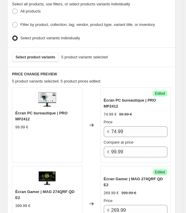
scroll to position [189, 0]
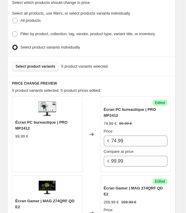
click at [35, 69] on button "Select product variants" at bounding box center [35, 67] width 47 height 10
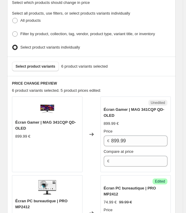
click at [127, 71] on div "Select product variants 6 product variants selected" at bounding box center [91, 66] width 168 height 19
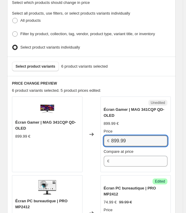
drag, startPoint x: 137, startPoint y: 141, endPoint x: 88, endPoint y: 140, distance: 49.0
click at [87, 140] on div "Écran Gamer | MAG 341CQP QD-OLED 899.99 € Changed to Unedited Écran Gamer | MAG…" at bounding box center [91, 135] width 159 height 76
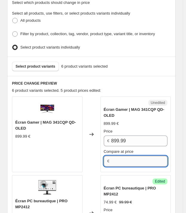
click at [115, 163] on input "Compare at price" at bounding box center [139, 161] width 56 height 11
paste input "899.99"
type input "899.99"
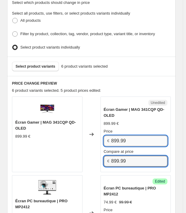
click at [123, 138] on input "899.99" at bounding box center [139, 141] width 56 height 11
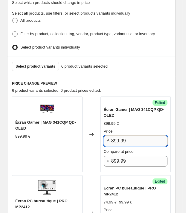
click at [123, 138] on input "899.99" at bounding box center [139, 141] width 56 height 11
type input "599.99"
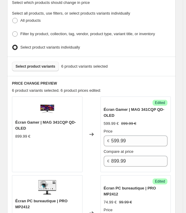
click at [43, 66] on span "Select product variants" at bounding box center [36, 66] width 40 height 5
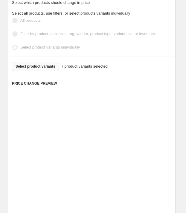
click at [150, 70] on div "Select product variants 7 product variants selected" at bounding box center [91, 66] width 168 height 19
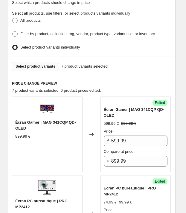
click at [149, 65] on div "Select product variants 7 product variants selected" at bounding box center [91, 67] width 159 height 10
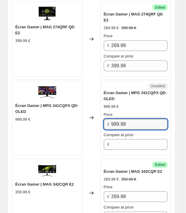
drag, startPoint x: 141, startPoint y: 120, endPoint x: 102, endPoint y: 121, distance: 39.1
click at [102, 121] on div "Unedited Écran Gamer | MPG 341CQPX QD-OLED 999.99 € Price € 999.99 Compare at p…" at bounding box center [135, 118] width 70 height 76
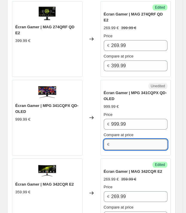
click at [137, 142] on input "Compare at price" at bounding box center [139, 144] width 56 height 11
paste input "999.99"
type input "999.99"
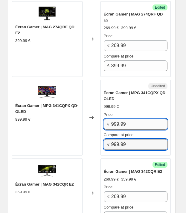
click at [134, 123] on input "999.99" at bounding box center [139, 124] width 56 height 11
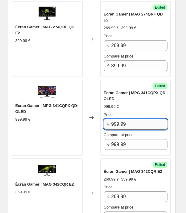
click at [134, 123] on input "999.99" at bounding box center [139, 124] width 56 height 11
type input "4"
type input "799.99"
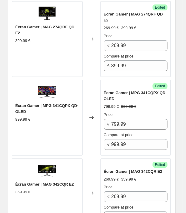
click at [63, 111] on div "Écran Gamer | MPG 341CQPX QD-OLED" at bounding box center [47, 109] width 64 height 12
click at [56, 107] on div "Écran Gamer | MPG 341CQPX QD-OLED" at bounding box center [47, 109] width 64 height 12
click at [55, 105] on span "Écran Gamer | MPG 341CQPX QD-OLED" at bounding box center [46, 109] width 63 height 10
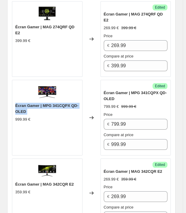
click at [55, 105] on span "Écran Gamer | MPG 341CQPX QD-OLED" at bounding box center [46, 109] width 63 height 10
click at [43, 105] on span "Écran Gamer | MPG 341CQPX QD-OLED" at bounding box center [46, 109] width 63 height 10
drag, startPoint x: 43, startPoint y: 103, endPoint x: 74, endPoint y: 109, distance: 31.6
click at [74, 109] on div "Écran Gamer | MPG 341CQPX QD-OLED" at bounding box center [47, 109] width 64 height 12
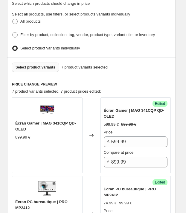
scroll to position [175, 0]
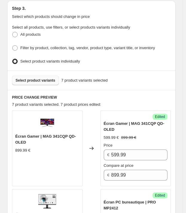
click at [48, 81] on span "Select product variants" at bounding box center [36, 80] width 40 height 5
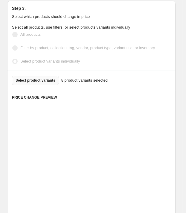
click at [125, 59] on div "Select product variants individually" at bounding box center [91, 61] width 159 height 9
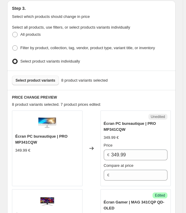
click at [132, 62] on div "Select product variants individually" at bounding box center [91, 61] width 159 height 9
click at [133, 59] on div "Select product variants individually" at bounding box center [91, 61] width 159 height 9
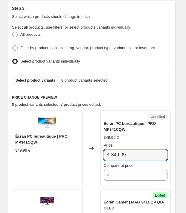
drag, startPoint x: 143, startPoint y: 150, endPoint x: 97, endPoint y: 151, distance: 45.4
click at [97, 151] on div "Écran PC bureautique | PRO MP341CQW 349.99 € Changed to Unedited Écran PC burea…" at bounding box center [91, 149] width 159 height 76
click at [121, 173] on input "Compare at price" at bounding box center [139, 175] width 56 height 11
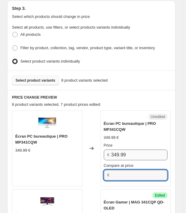
paste input "349.99"
type input "349.99"
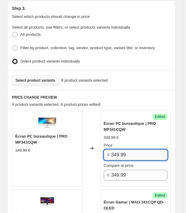
click at [123, 157] on input "349.99" at bounding box center [139, 155] width 56 height 11
type input "279.99"
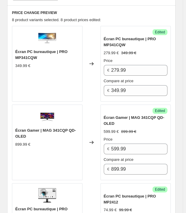
scroll to position [202, 0]
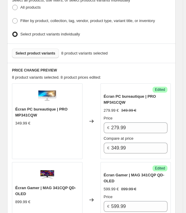
click at [45, 51] on span "Select product variants" at bounding box center [36, 53] width 40 height 5
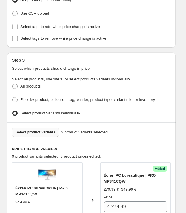
scroll to position [120, 0]
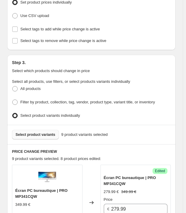
click at [129, 64] on h2 "Step 3." at bounding box center [91, 63] width 159 height 6
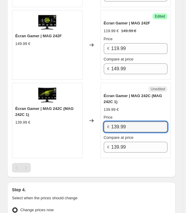
drag, startPoint x: 130, startPoint y: 125, endPoint x: 90, endPoint y: 125, distance: 40.3
click at [90, 125] on div "Écran Gamer | MAG 242C (MAG 242C 1) 139.99 € Changed to Unedited Écran Gamer | …" at bounding box center [91, 121] width 159 height 76
type input "119.99"
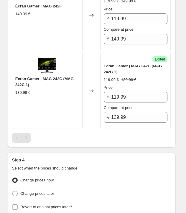
scroll to position [902, 0]
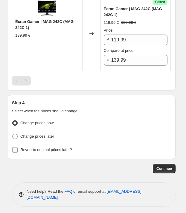
click at [44, 148] on span "Revert to original prices later?" at bounding box center [46, 150] width 52 height 4
click at [18, 147] on input "Revert to original prices later?" at bounding box center [14, 149] width 5 height 5
checkbox input "true"
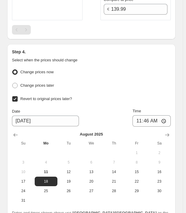
scroll to position [956, 0]
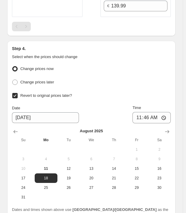
click at [40, 68] on span "Change prices now" at bounding box center [36, 69] width 33 height 4
click at [13, 67] on input "Change prices now" at bounding box center [12, 66] width 0 height 0
click at [37, 81] on span "Change prices later" at bounding box center [37, 82] width 34 height 4
click at [13, 80] on input "Change prices later" at bounding box center [12, 80] width 0 height 0
radio input "true"
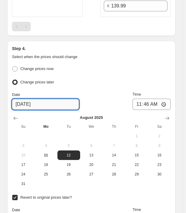
click at [39, 101] on input "[DATE]" at bounding box center [45, 104] width 67 height 11
click at [166, 114] on button "Show next month, September 2025" at bounding box center [167, 119] width 10 height 10
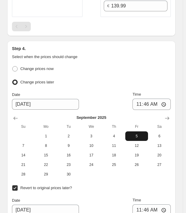
click at [132, 136] on span "5" at bounding box center [136, 136] width 18 height 5
type input "[DATE]"
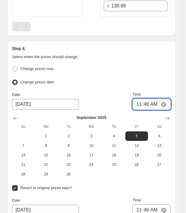
click at [170, 100] on input "11:46" at bounding box center [151, 104] width 38 height 11
drag, startPoint x: 129, startPoint y: 101, endPoint x: 141, endPoint y: 101, distance: 11.3
click at [130, 101] on div "Date [DATE] Time 11:46" at bounding box center [91, 101] width 159 height 19
click at [141, 101] on input "11:46" at bounding box center [151, 104] width 38 height 11
click at [154, 101] on input "11:46" at bounding box center [151, 104] width 38 height 11
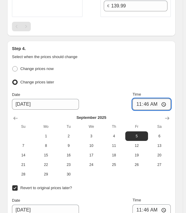
click at [153, 100] on input "11:46" at bounding box center [151, 104] width 38 height 11
click at [147, 101] on input "11:46" at bounding box center [151, 104] width 38 height 11
click at [144, 101] on input "11:46" at bounding box center [151, 104] width 38 height 11
click at [167, 102] on input "11:46" at bounding box center [151, 104] width 38 height 11
type input "06:00"
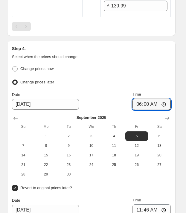
click at [167, 93] on div "Time" at bounding box center [151, 95] width 38 height 6
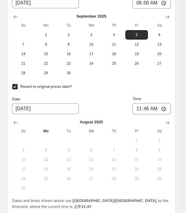
scroll to position [1065, 0]
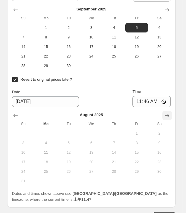
click at [165, 111] on button "Show next month, September 2025" at bounding box center [167, 116] width 10 height 10
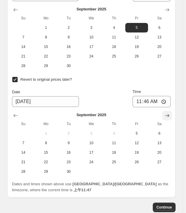
click at [166, 113] on icon "Show next month, October 2025" at bounding box center [167, 116] width 6 height 6
click at [16, 113] on icon "Show previous month, September 2025" at bounding box center [16, 116] width 6 height 6
click at [20, 170] on span "28" at bounding box center [23, 172] width 18 height 5
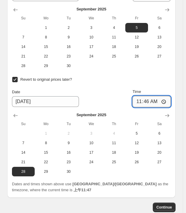
click at [163, 100] on input "11:46" at bounding box center [151, 101] width 38 height 11
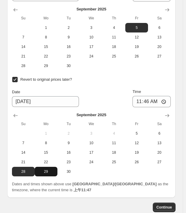
click at [51, 167] on button "29" at bounding box center [46, 172] width 23 height 10
type input "[DATE]"
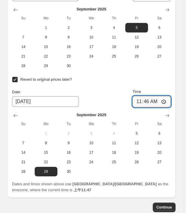
click at [140, 98] on input "11:46" at bounding box center [151, 101] width 38 height 11
click at [154, 101] on input "11:46" at bounding box center [151, 101] width 38 height 11
click at [149, 99] on input "11:46" at bounding box center [151, 101] width 38 height 11
click at [166, 99] on input "11:46" at bounding box center [151, 101] width 38 height 11
click at [174, 83] on div "Step 4. Select when the prices should change Change prices now Change prices la…" at bounding box center [91, 65] width 168 height 266
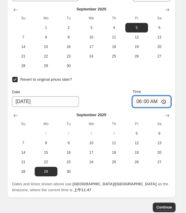
click at [165, 100] on input "06:00" at bounding box center [151, 101] width 38 height 11
type input "06:01"
click at [170, 80] on div "Revert to original prices later?" at bounding box center [91, 80] width 159 height 9
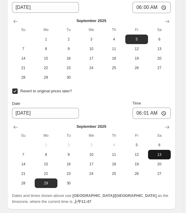
scroll to position [1104, 0]
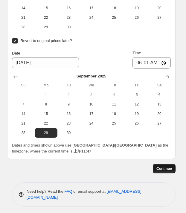
click at [167, 167] on span "Continue" at bounding box center [164, 169] width 16 height 5
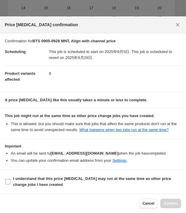
click at [23, 173] on b "I understand that this price [MEDICAL_DATA] may run at the same time as other p…" at bounding box center [92, 182] width 158 height 10
click at [10, 173] on input "I understand that this price [MEDICAL_DATA] may run at the same time as other p…" at bounding box center [7, 181] width 5 height 5
checkbox input "true"
click at [164, 173] on button "Confirm" at bounding box center [170, 204] width 21 height 10
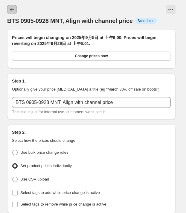
click at [12, 7] on icon "Price change jobs" at bounding box center [12, 10] width 6 height 6
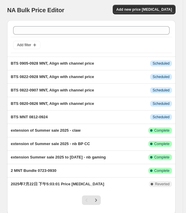
click at [101, 6] on div "Add new price [MEDICAL_DATA]" at bounding box center [133, 10] width 84 height 10
click at [138, 9] on span "Add new price [MEDICAL_DATA]" at bounding box center [144, 9] width 56 height 5
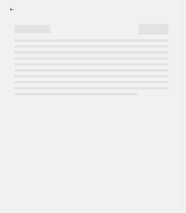
select select "percentage"
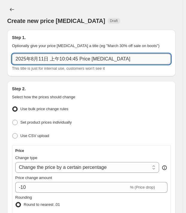
click at [46, 58] on input "2025年8月11日 上午10:04:45 Price [MEDICAL_DATA]" at bounding box center [91, 59] width 159 height 11
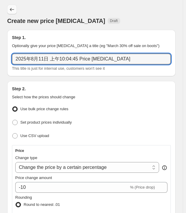
click at [15, 10] on div at bounding box center [12, 10] width 11 height 10
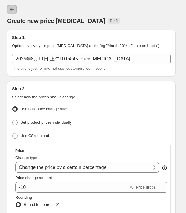
click at [14, 10] on icon "Price change jobs" at bounding box center [12, 10] width 6 height 6
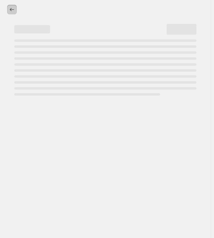
click at [11, 12] on icon "Price change jobs" at bounding box center [12, 10] width 6 height 6
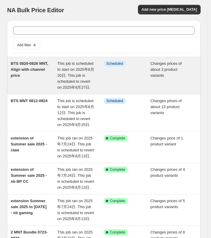
click at [38, 77] on div "BTS 0820-0826 MNT, Align with channel price" at bounding box center [34, 76] width 47 height 30
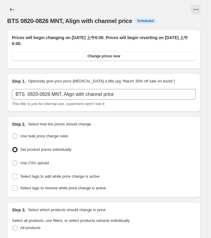
click at [91, 21] on span "BTS 0820-0826 MNT, Align with channel price" at bounding box center [69, 21] width 125 height 7
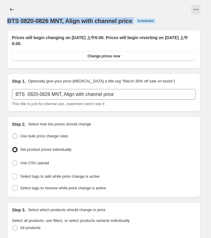
click at [91, 21] on span "BTS 0820-0826 MNT, Align with channel price" at bounding box center [69, 21] width 125 height 7
copy span "BTS 0820-0826 MNT, Align with channel price"
